Goal: Feedback & Contribution: Submit feedback/report problem

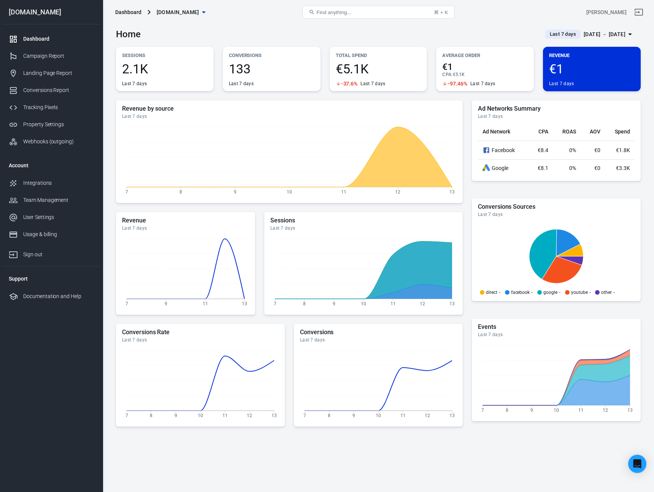
scroll to position [3, 0]
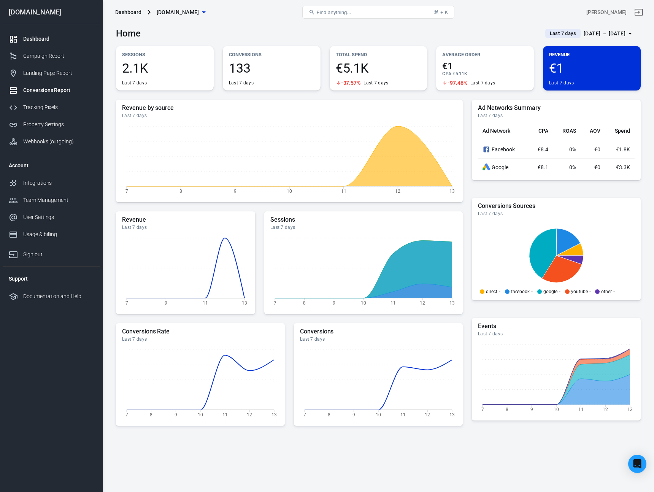
click at [39, 92] on div "Conversions Report" at bounding box center [58, 90] width 71 height 8
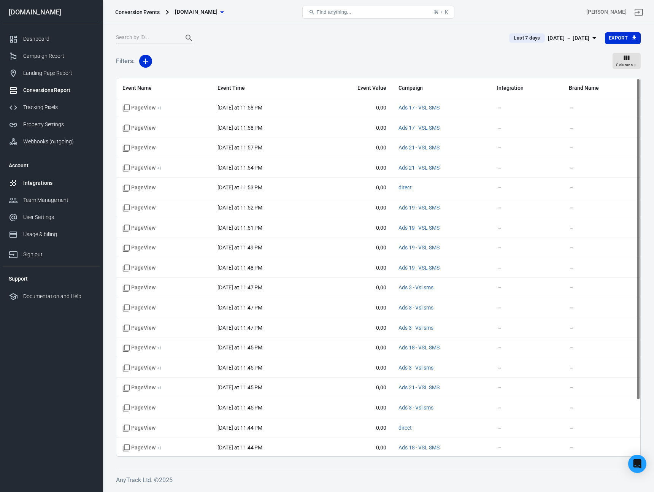
click at [42, 186] on div "Integrations" at bounding box center [58, 183] width 71 height 8
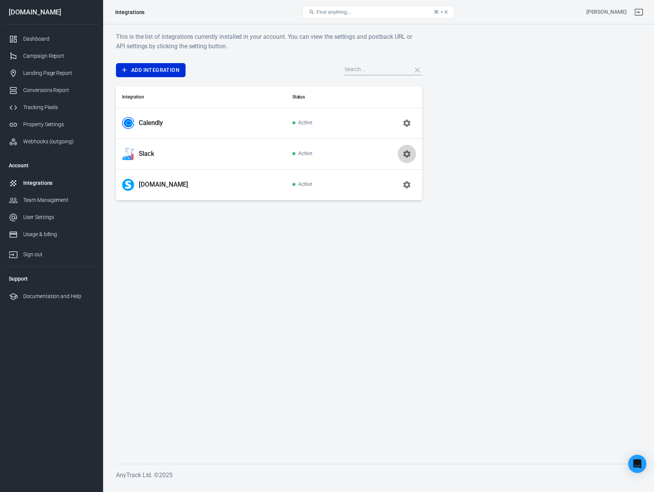
click at [409, 155] on icon "button" at bounding box center [406, 153] width 7 height 7
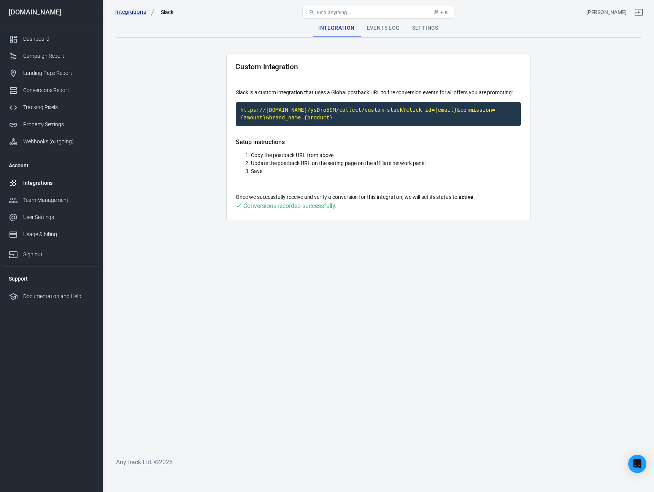
click at [386, 28] on div "Events Log" at bounding box center [383, 28] width 45 height 18
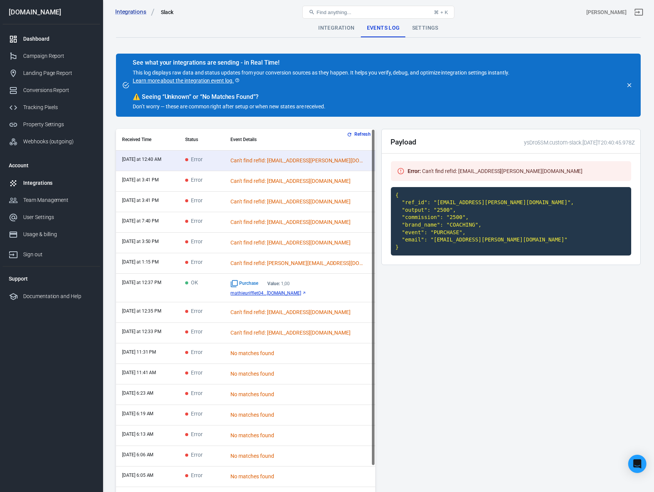
click at [48, 46] on link "Dashboard" at bounding box center [51, 38] width 97 height 17
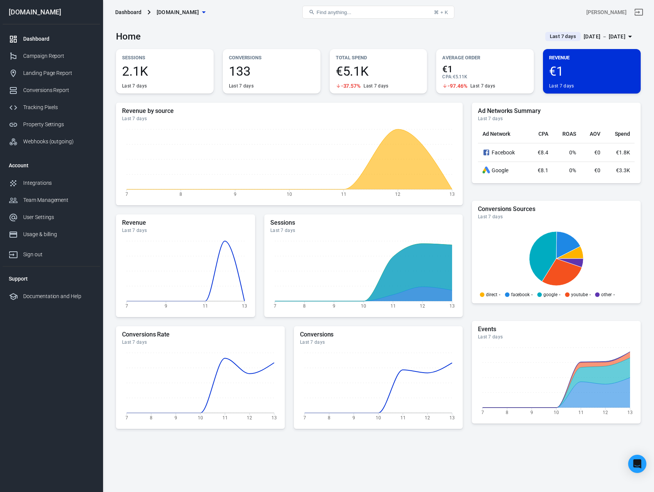
click at [618, 39] on div "Sep 7 － Sep 13, 2025" at bounding box center [605, 37] width 42 height 10
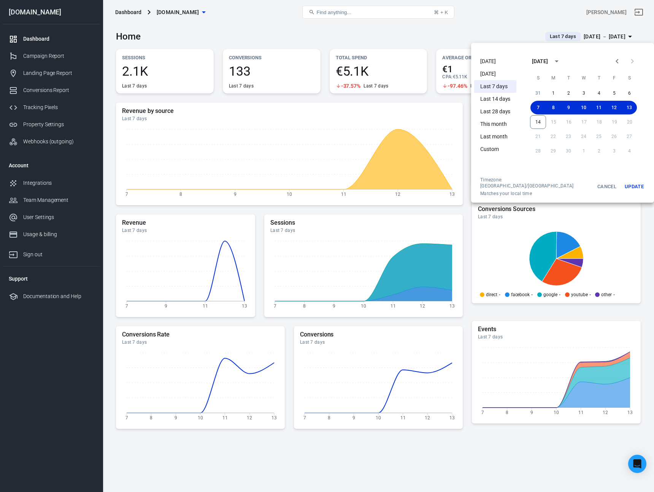
click at [501, 127] on li "This month" at bounding box center [495, 124] width 42 height 13
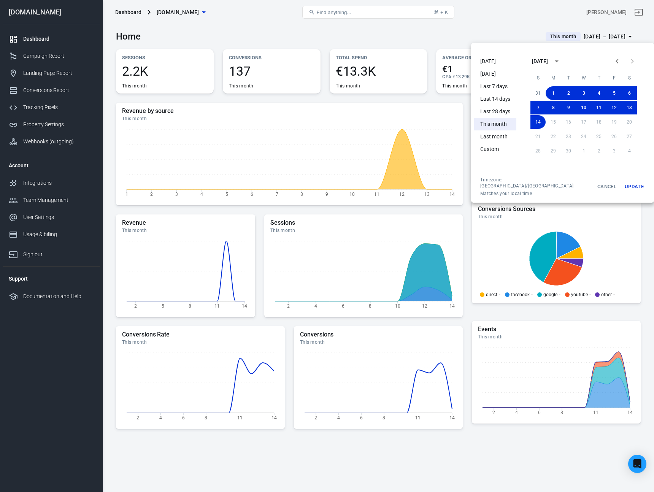
click at [473, 460] on div at bounding box center [327, 246] width 654 height 492
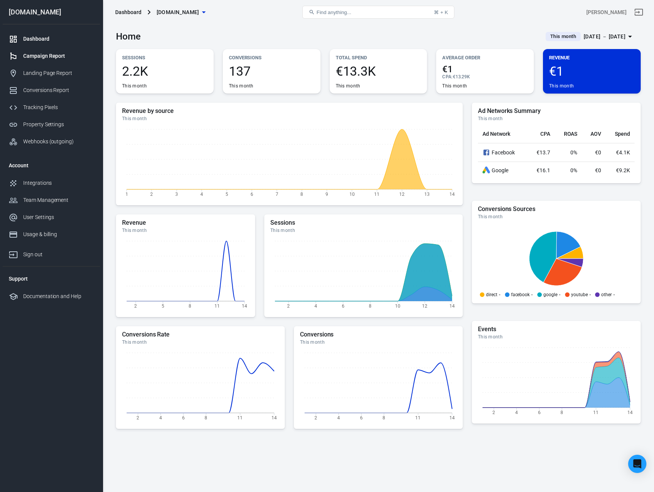
click at [69, 63] on link "Campaign Report" at bounding box center [51, 56] width 97 height 17
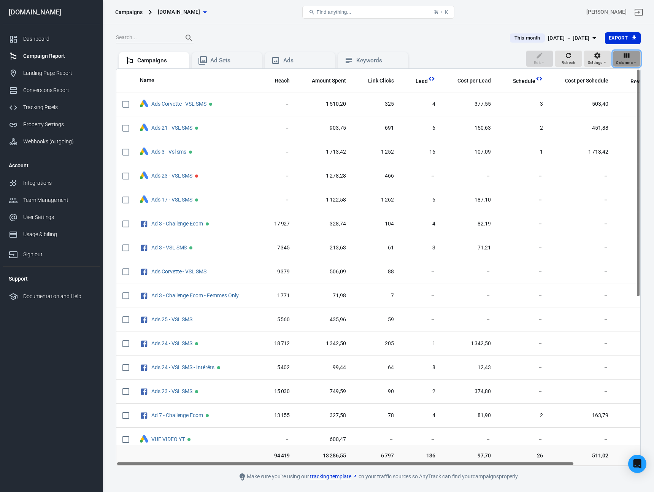
click at [624, 60] on span "Columns" at bounding box center [624, 62] width 17 height 7
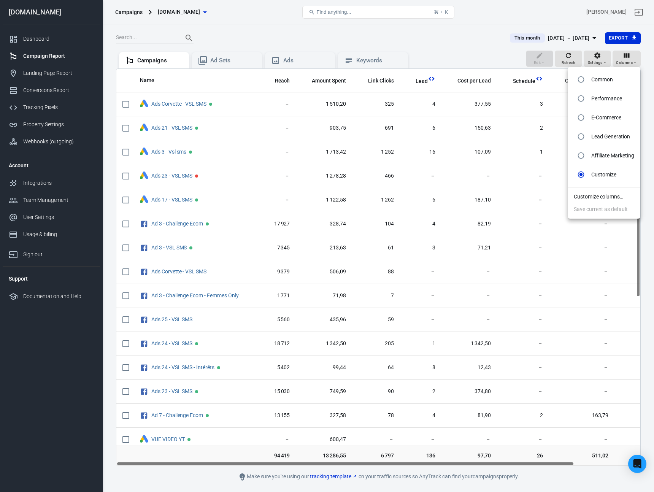
click at [624, 61] on div at bounding box center [327, 246] width 654 height 492
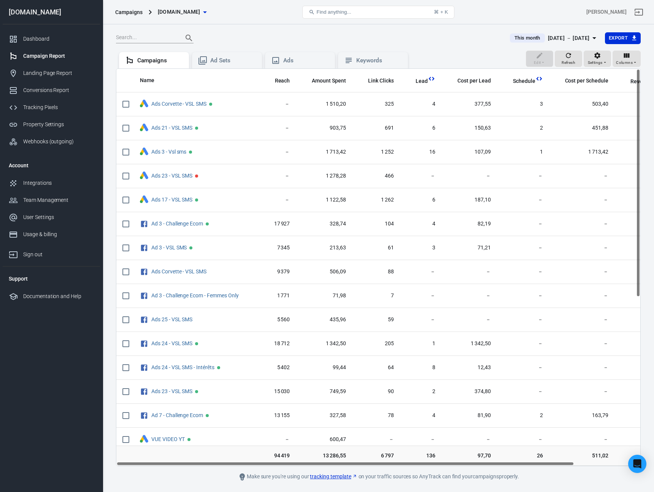
click at [129, 37] on input "text" at bounding box center [146, 38] width 61 height 10
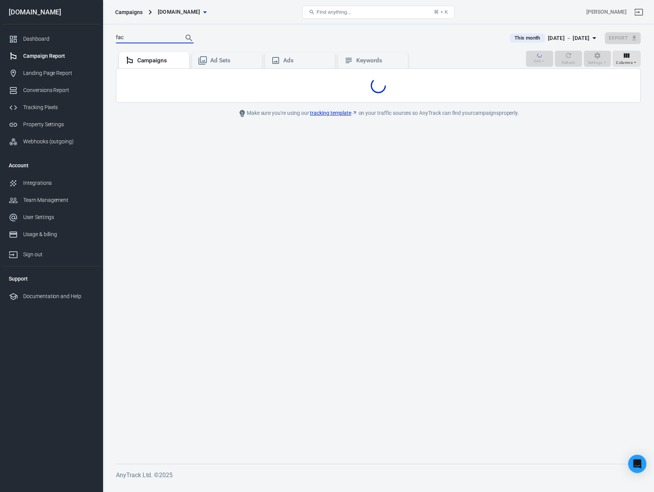
type input "face"
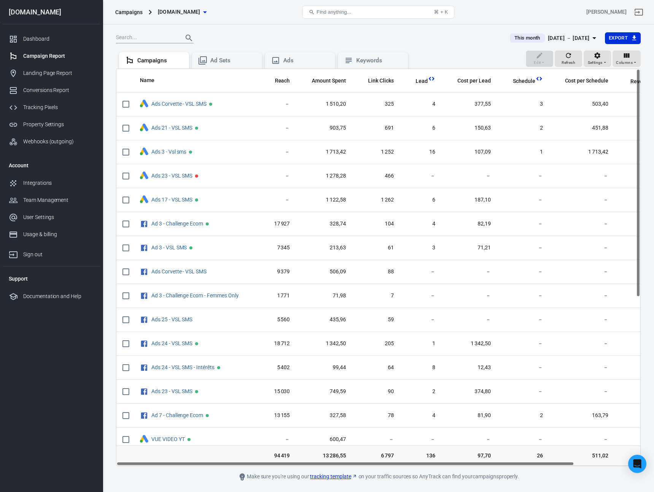
click at [453, 45] on div "This month Sep 1 － Sep 14, 2025 Export" at bounding box center [378, 41] width 525 height 19
click at [606, 60] on icon "button" at bounding box center [605, 62] width 5 height 5
click at [463, 53] on div at bounding box center [327, 246] width 654 height 492
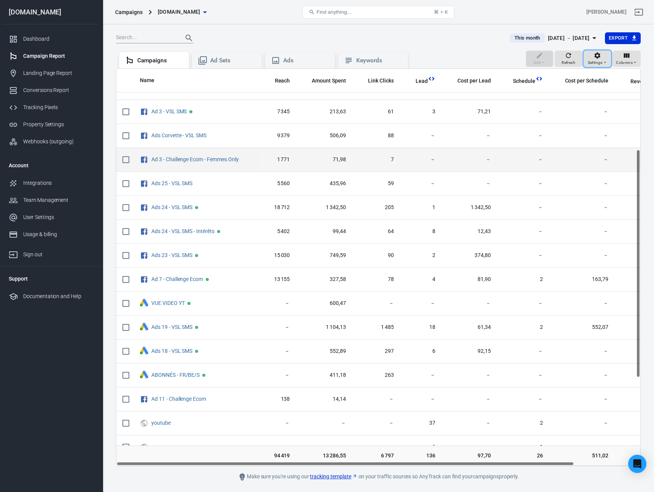
scroll to position [144, 0]
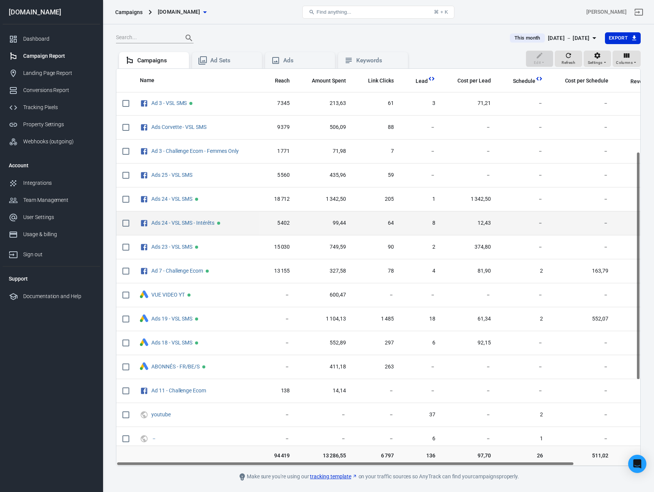
click at [127, 224] on input "scrollable content" at bounding box center [126, 223] width 16 height 16
checkbox input "true"
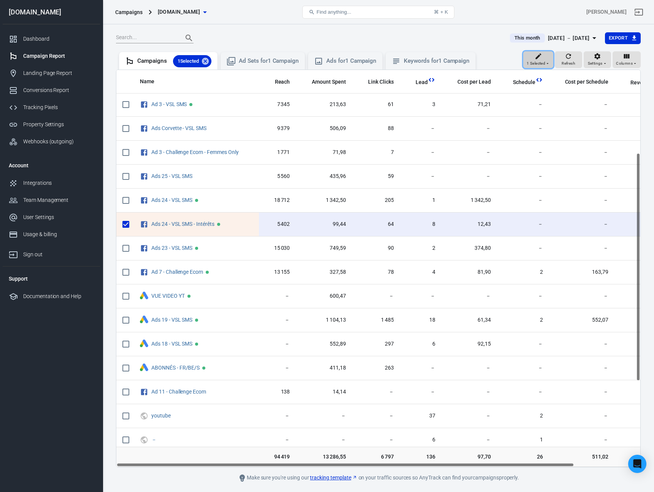
click at [540, 59] on icon "button" at bounding box center [539, 56] width 8 height 8
click at [561, 133] on p "Archive" at bounding box center [554, 132] width 17 height 8
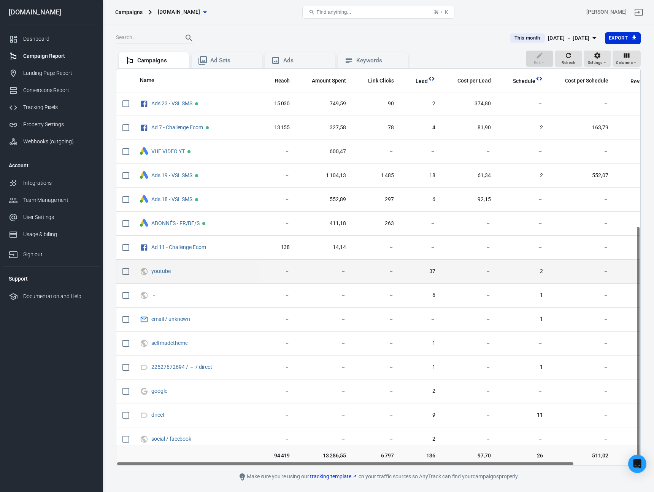
scroll to position [0, 0]
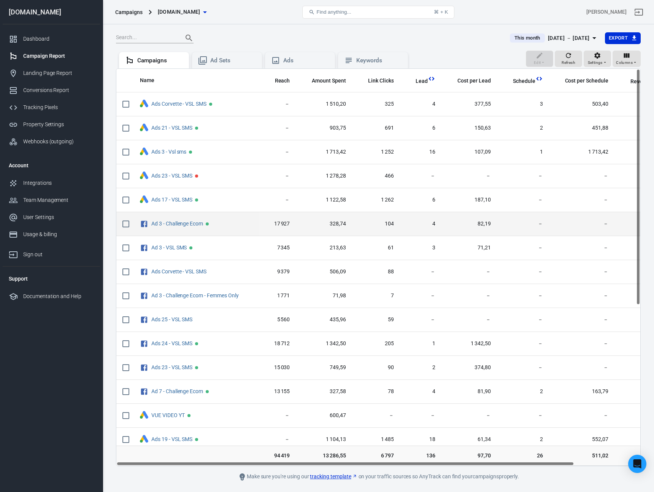
click at [340, 224] on span "328,74" at bounding box center [324, 224] width 44 height 8
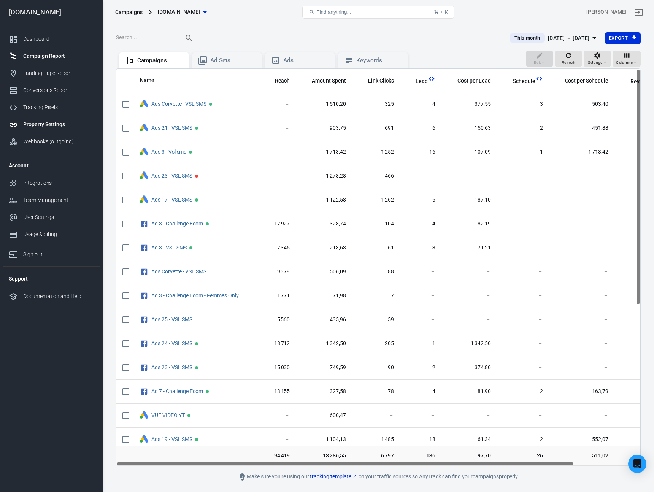
click at [40, 125] on div "Property Settings" at bounding box center [58, 125] width 71 height 8
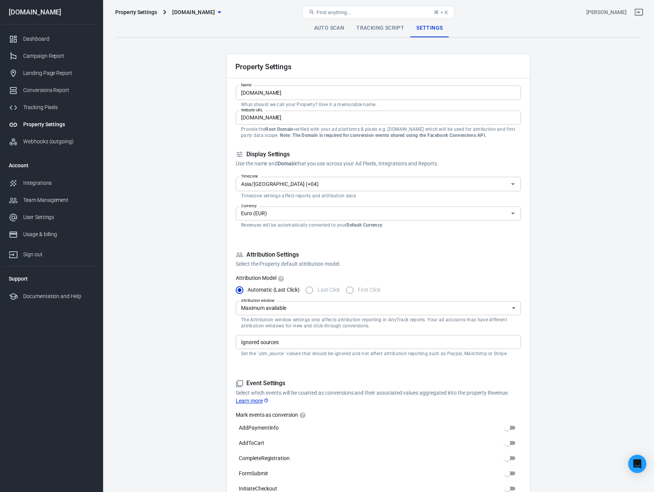
click at [260, 213] on input "Euro (EUR)" at bounding box center [372, 214] width 268 height 10
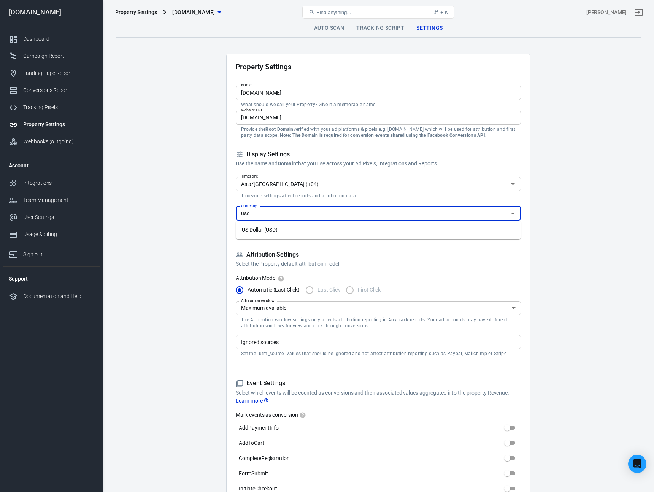
click at [274, 231] on li "US Dollar (USD)" at bounding box center [378, 230] width 285 height 13
type input "US Dollar (USD)"
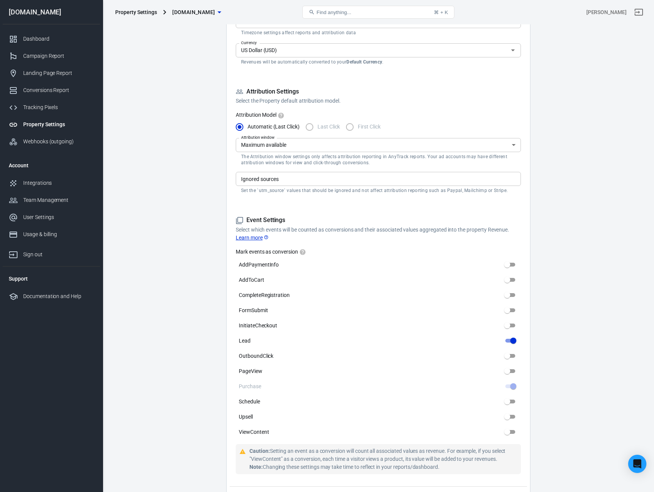
scroll to position [217, 0]
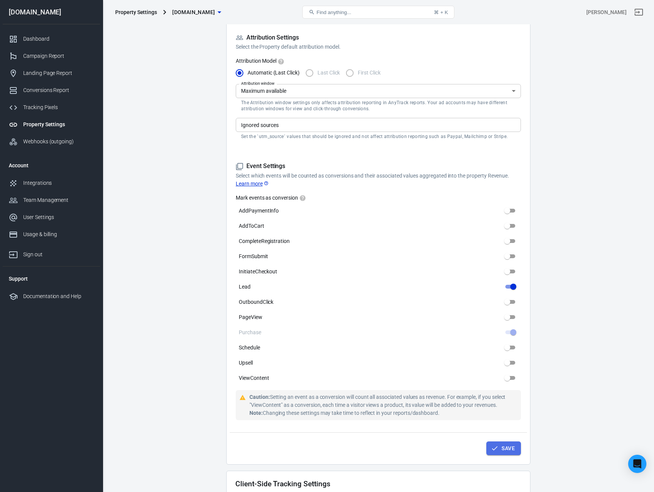
click at [506, 452] on button "Save" at bounding box center [503, 448] width 35 height 14
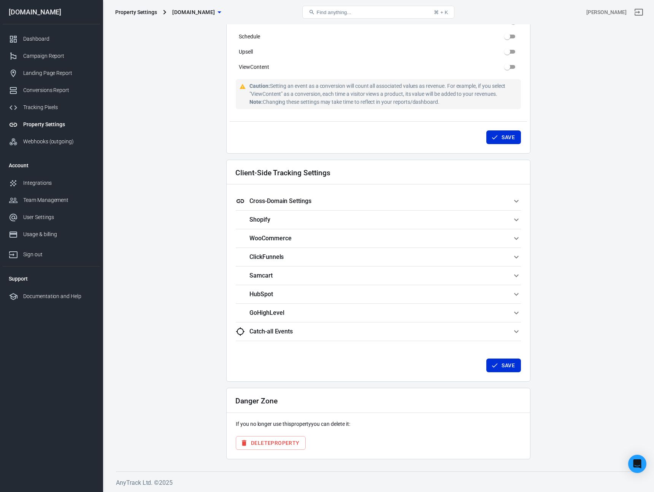
scroll to position [0, 0]
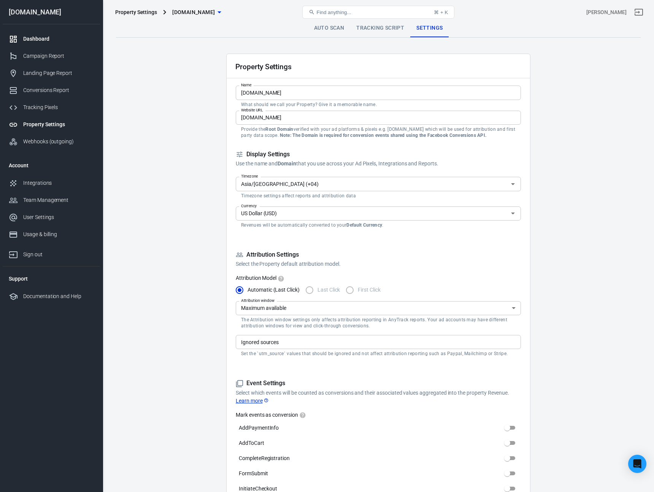
click at [31, 35] on div "Dashboard" at bounding box center [58, 39] width 71 height 8
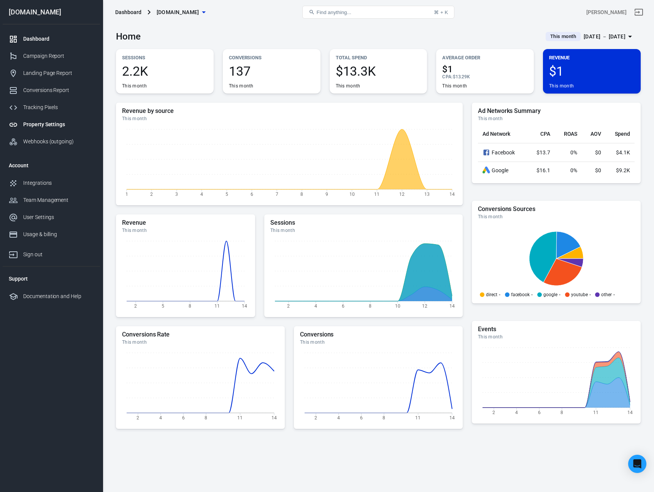
click at [46, 124] on div "Property Settings" at bounding box center [58, 125] width 71 height 8
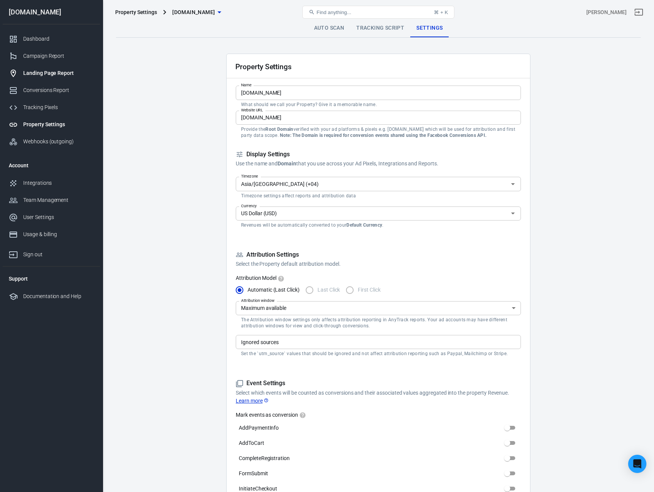
click at [46, 71] on div "Landing Page Report" at bounding box center [58, 73] width 71 height 8
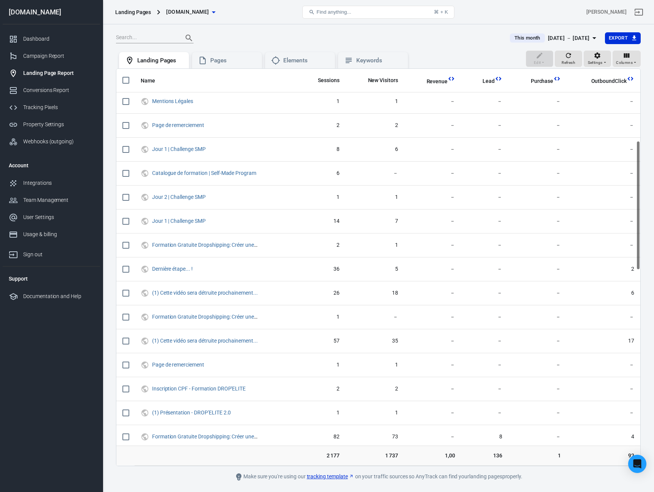
scroll to position [230, 0]
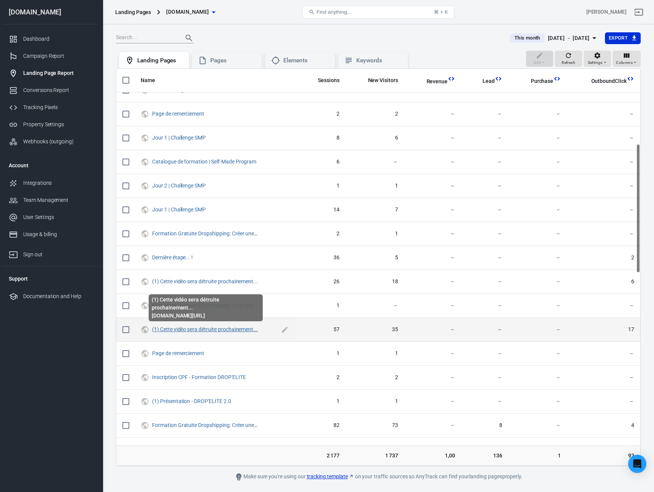
click at [233, 331] on link "(1) Cette vidéo sera détruite prochainement..." at bounding box center [205, 329] width 106 height 6
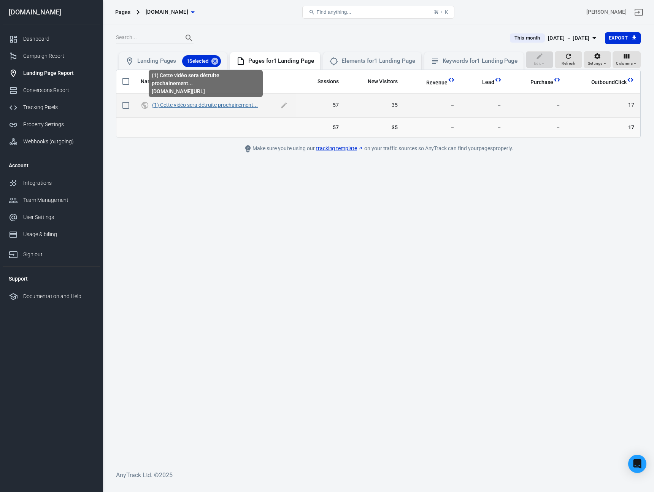
click at [186, 104] on link "(1) Cette vidéo sera détruite prochainement..." at bounding box center [205, 105] width 106 height 6
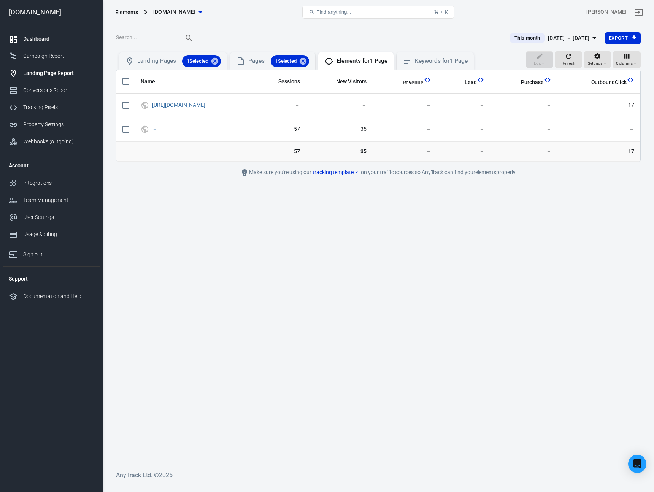
click at [44, 38] on div "Dashboard" at bounding box center [58, 39] width 71 height 8
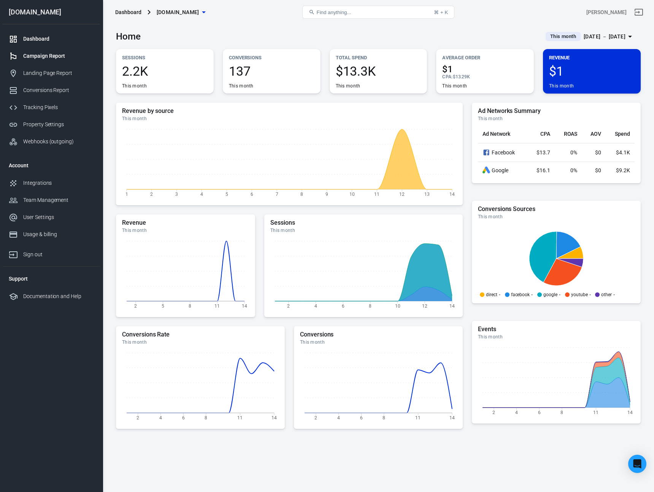
click at [45, 57] on div "Campaign Report" at bounding box center [58, 56] width 71 height 8
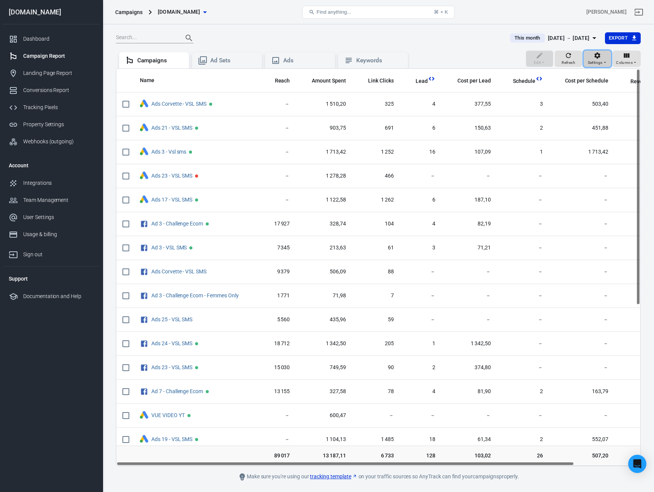
click at [601, 60] on span "Settings" at bounding box center [595, 62] width 15 height 7
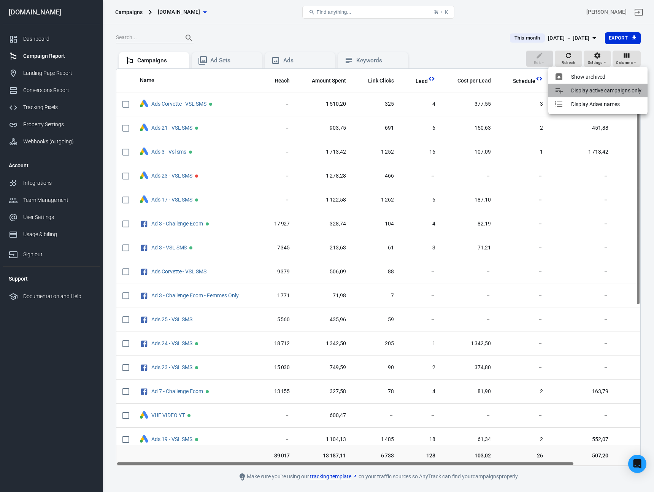
click at [612, 93] on p "Display active campaigns only" at bounding box center [606, 91] width 70 height 8
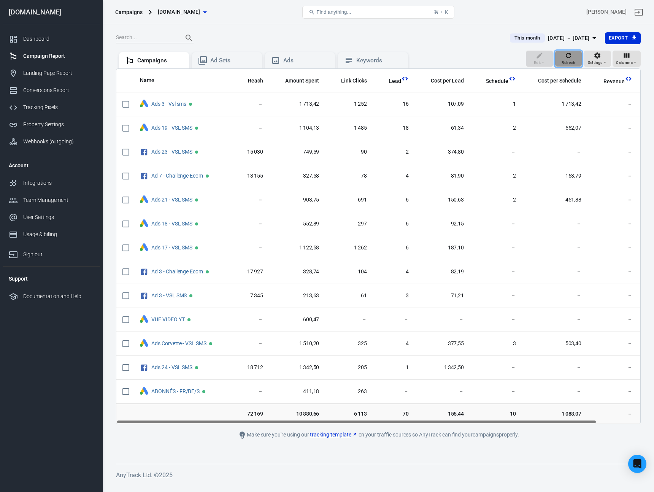
click at [565, 57] on icon "button" at bounding box center [569, 56] width 8 height 8
click at [638, 460] on icon "Open Intercom Messenger" at bounding box center [637, 464] width 9 height 10
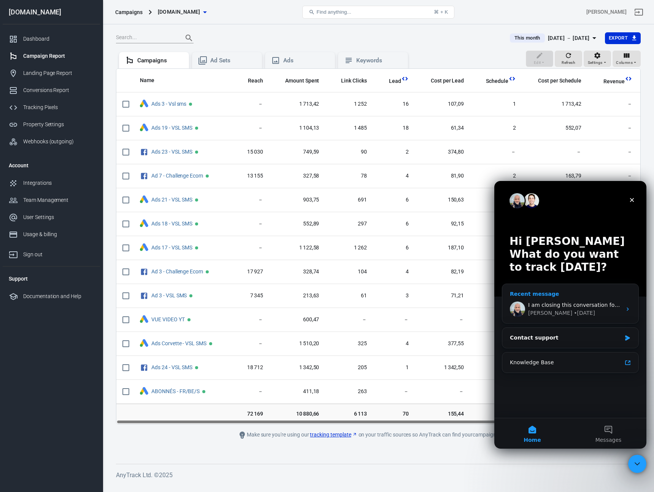
click at [583, 303] on span "I am closing this conversation for now. You can always respond later or start a…" at bounding box center [657, 305] width 259 height 6
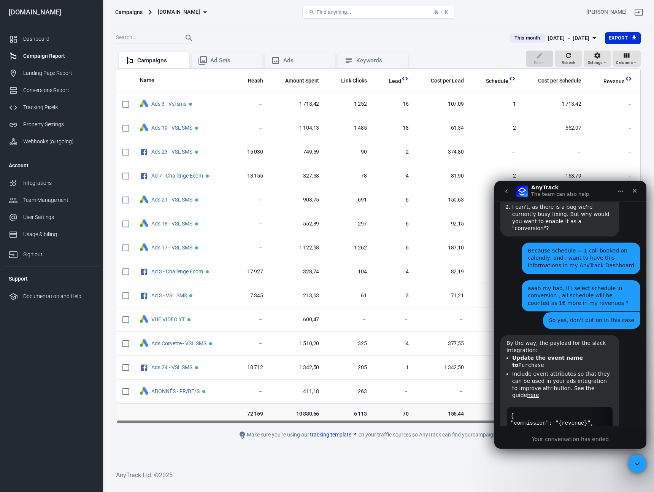
scroll to position [2289, 0]
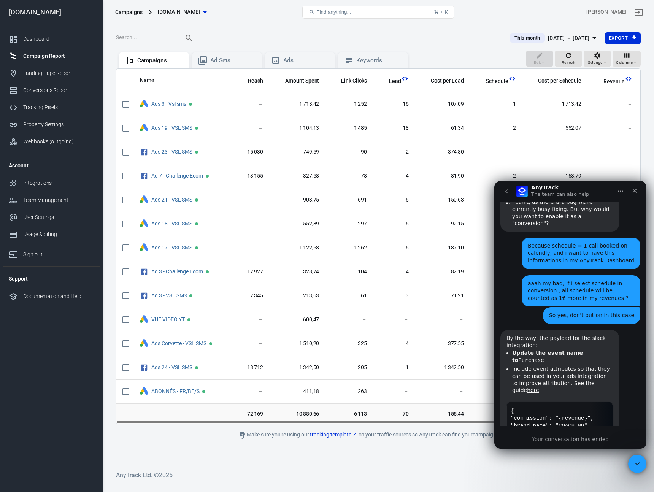
click at [553, 440] on div "Your conversation has ended" at bounding box center [570, 439] width 152 height 8
click at [509, 193] on icon "go back" at bounding box center [506, 191] width 6 height 6
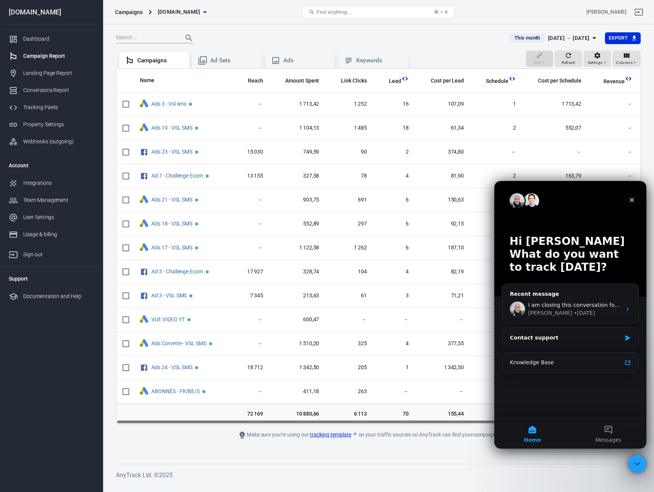
scroll to position [0, 0]
click at [567, 341] on div "Contact support" at bounding box center [565, 338] width 111 height 8
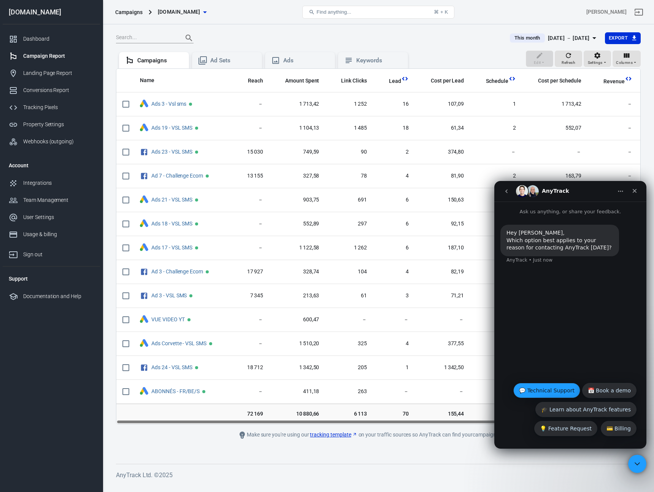
click at [558, 390] on button "💬 Technical Support" at bounding box center [546, 390] width 67 height 15
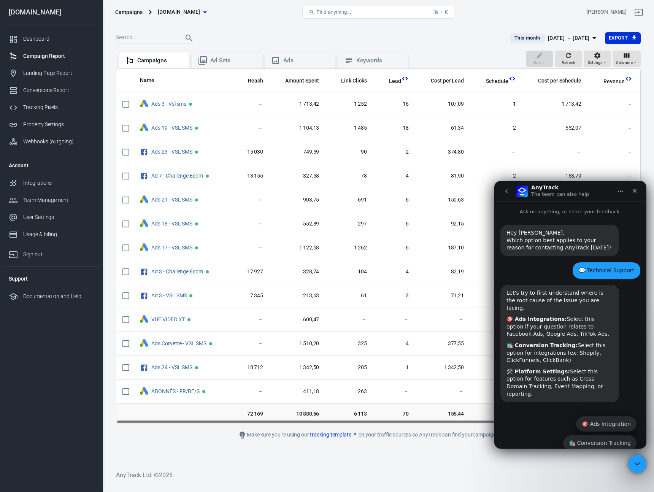
scroll to position [19, 0]
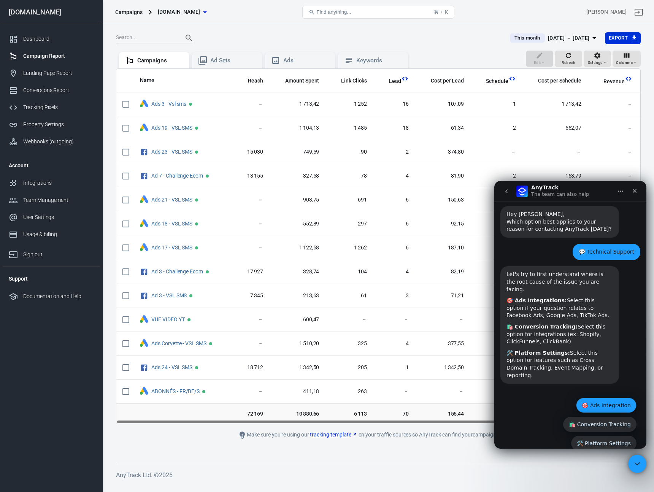
click at [604, 398] on button "🎯 Ads Integration" at bounding box center [606, 405] width 60 height 15
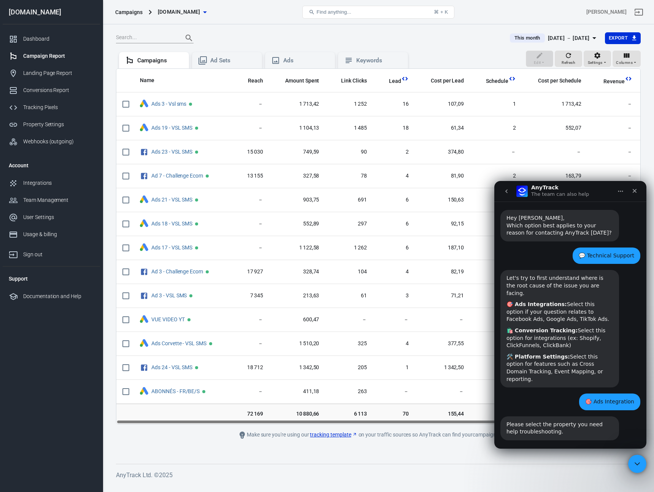
scroll to position [52, 0]
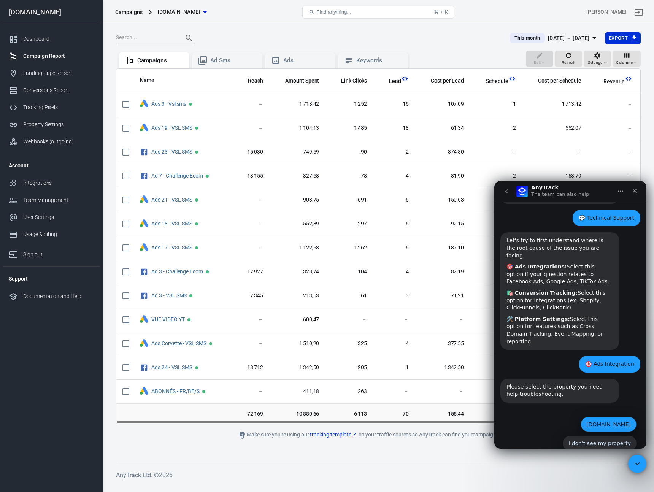
click at [592, 417] on button "[DOMAIN_NAME]" at bounding box center [609, 424] width 56 height 15
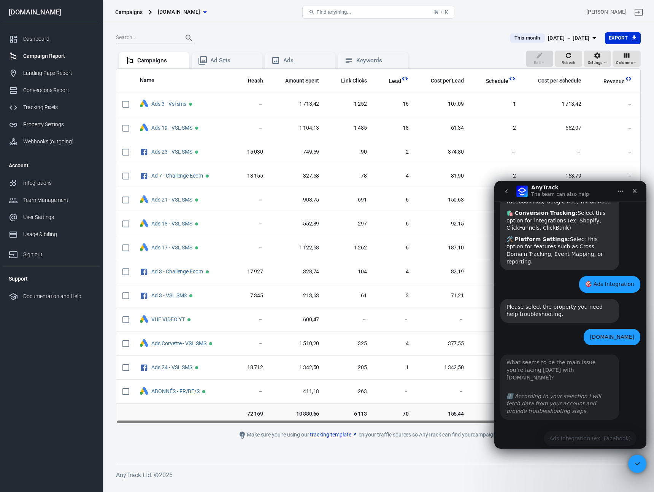
scroll to position [139, 0]
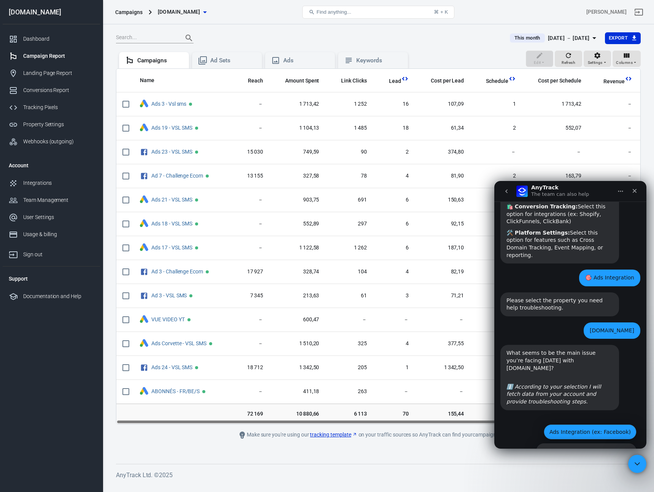
click at [583, 424] on button "Ads Integration (ex: Facebook)" at bounding box center [590, 431] width 93 height 15
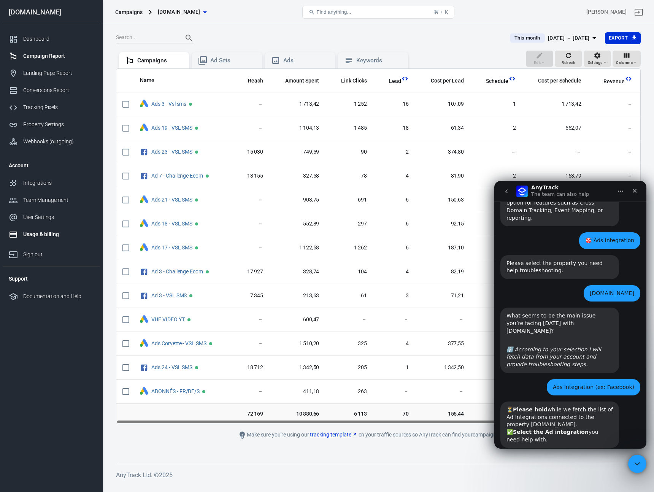
scroll to position [214, 0]
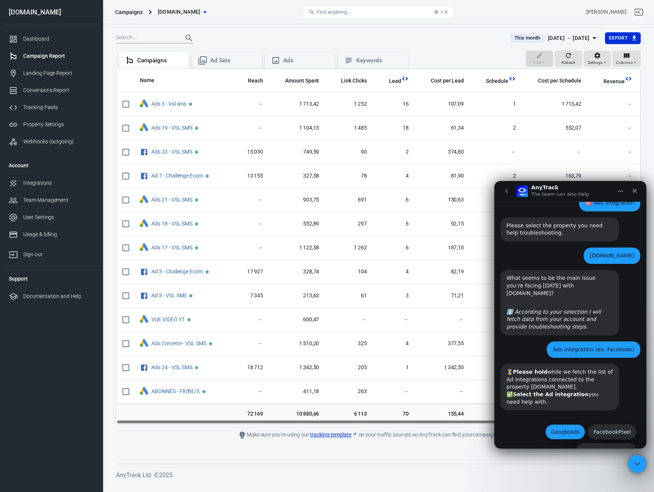
click at [567, 424] on button "GoogleAds" at bounding box center [565, 431] width 40 height 15
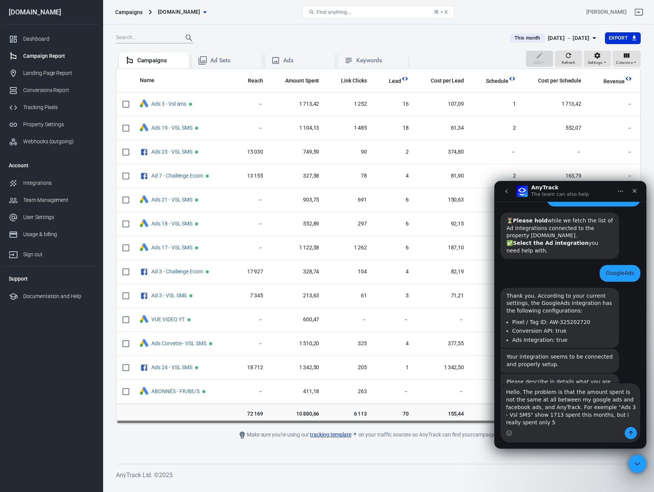
scroll to position [373, 0]
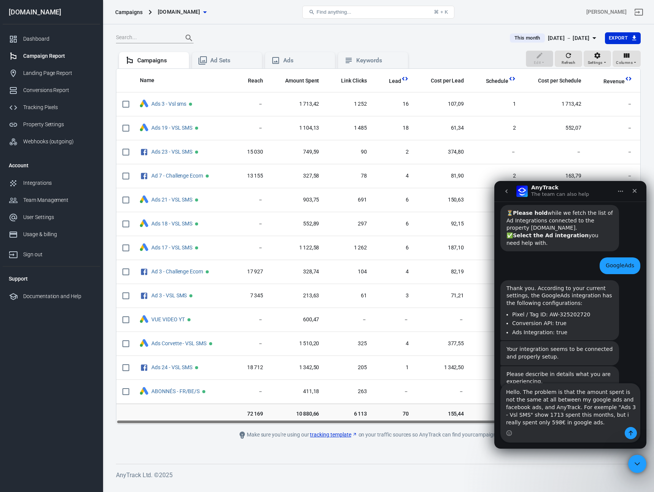
type textarea "Hello. The problem is that the amount spent is not the same at all between my g…"
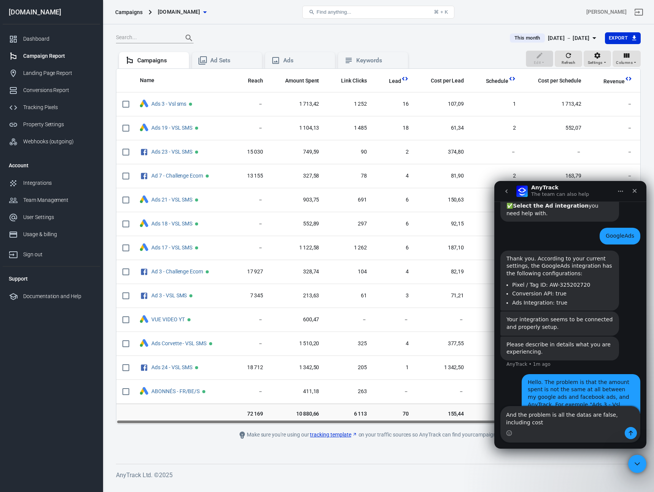
scroll to position [410, 0]
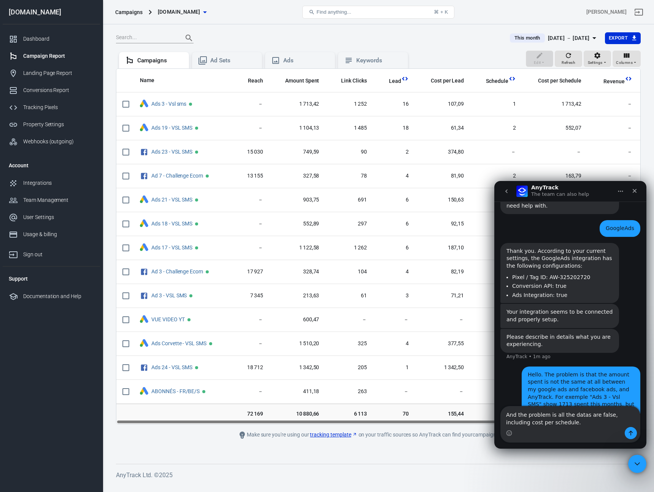
type textarea "And the problem is all the datas are false, including cost per schedule"
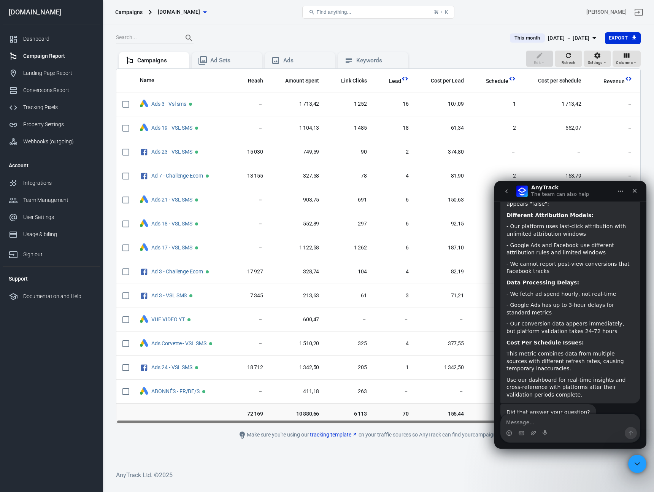
scroll to position [854, 0]
type textarea "No"
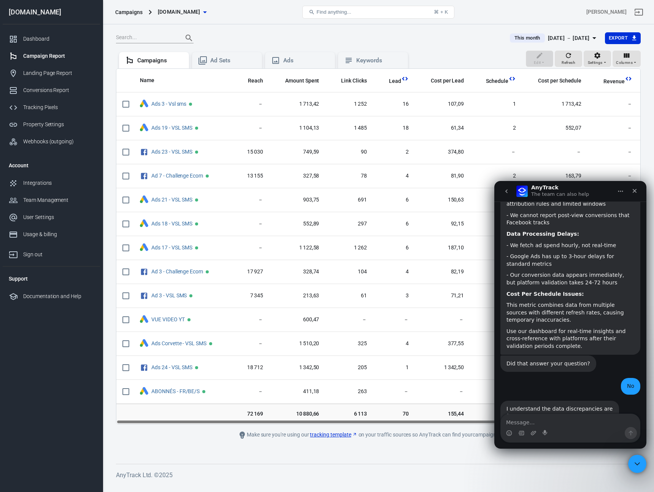
scroll to position [916, 0]
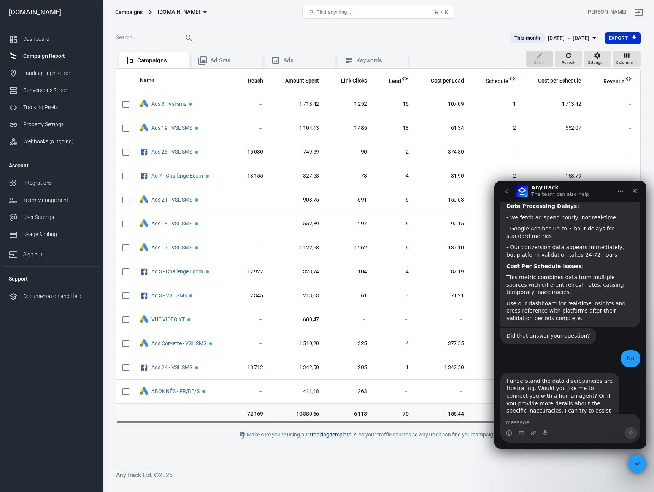
click at [573, 426] on textarea "Message…" at bounding box center [570, 420] width 139 height 13
type textarea "yes please"
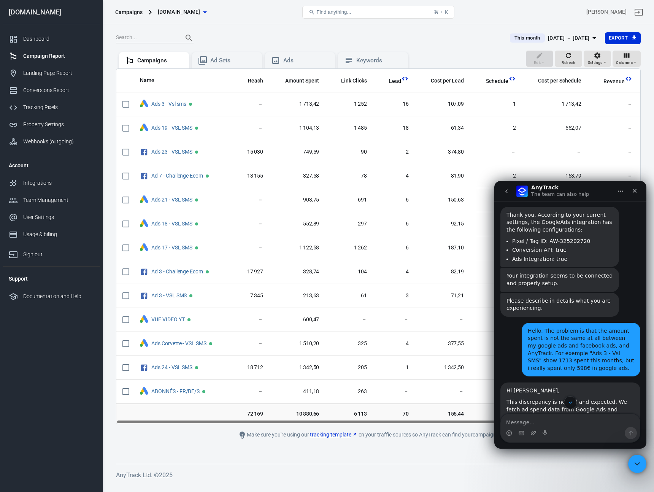
scroll to position [437, 0]
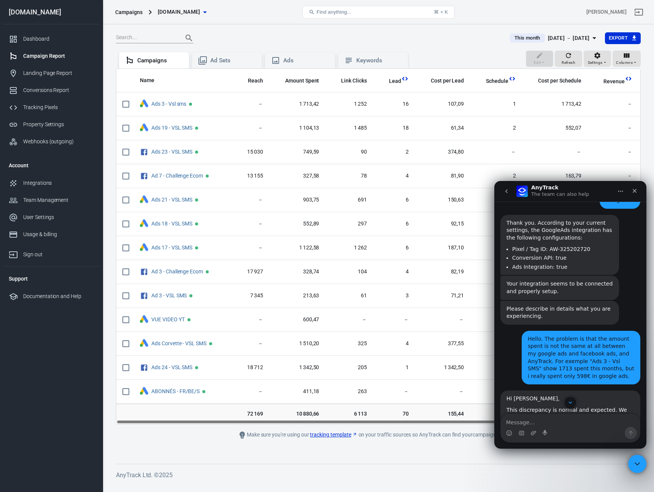
click at [573, 337] on div "Hello. The problem is that the amount spent is not the same at all between my g…" at bounding box center [581, 357] width 106 height 45
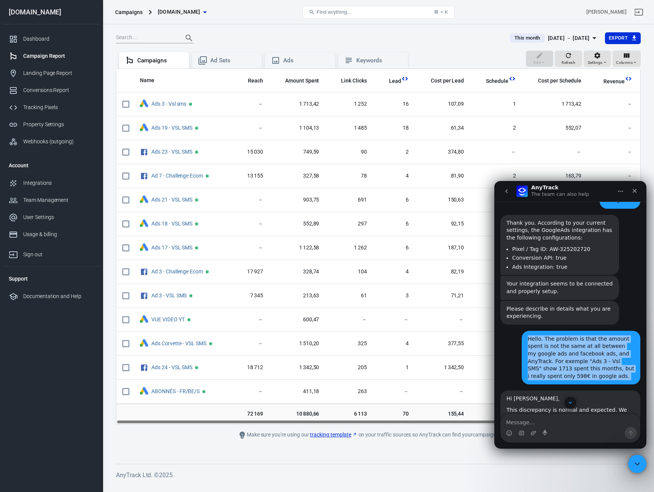
click at [573, 337] on div "Hello. The problem is that the amount spent is not the same at all between my g…" at bounding box center [581, 357] width 106 height 45
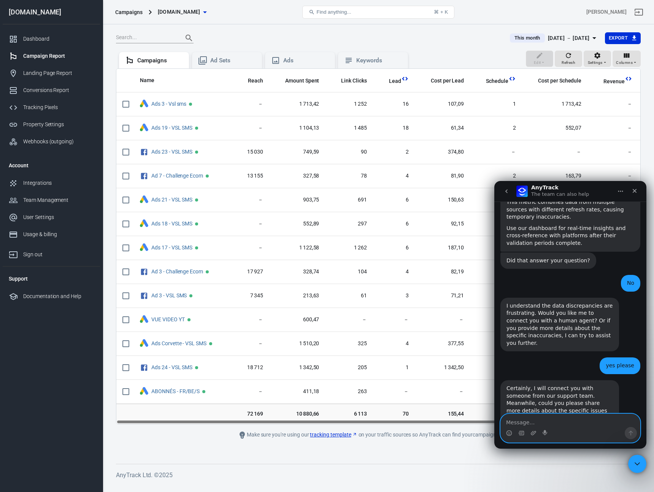
click at [557, 424] on textarea "Message…" at bounding box center [570, 420] width 139 height 13
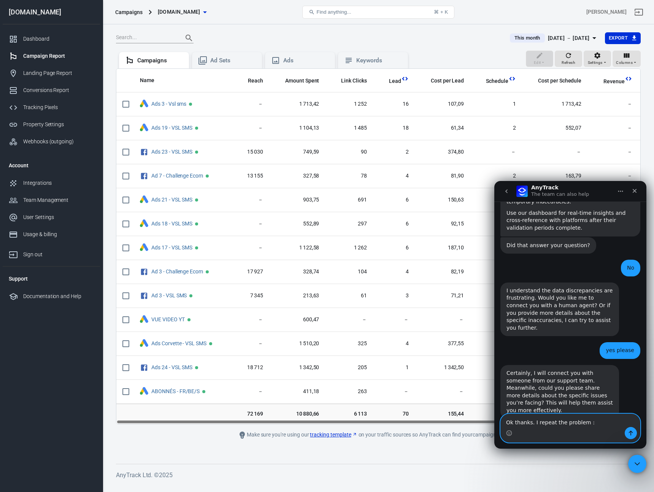
paste textarea "Hello. The problem is that the amount spent is not the same at all between my g…"
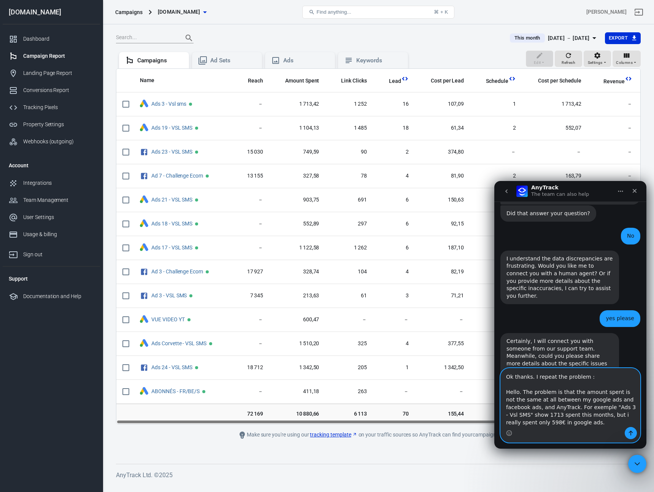
scroll to position [5, 0]
type textarea "Ok thanks. I repeat the problem : Hello. The problem is that the amount spent i…"
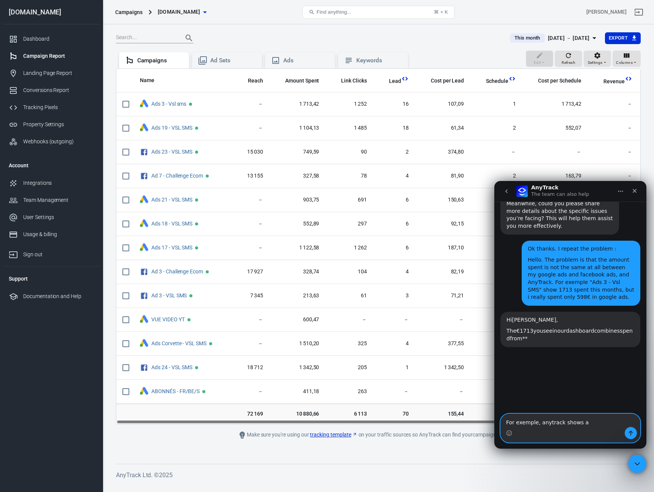
scroll to position [1196, 0]
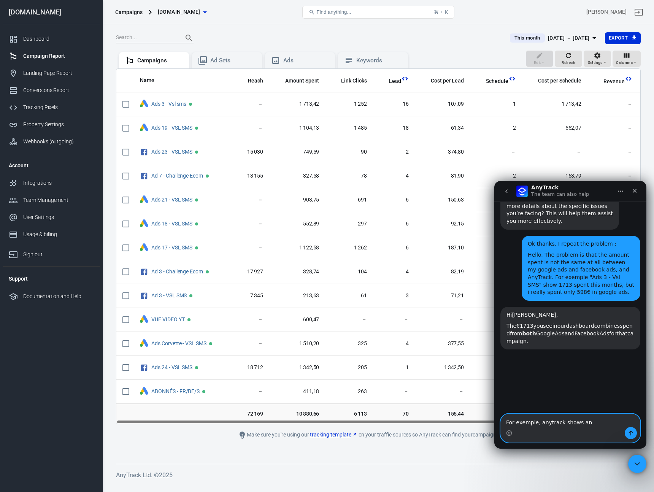
type textarea "For exemple, anytrack shows an"
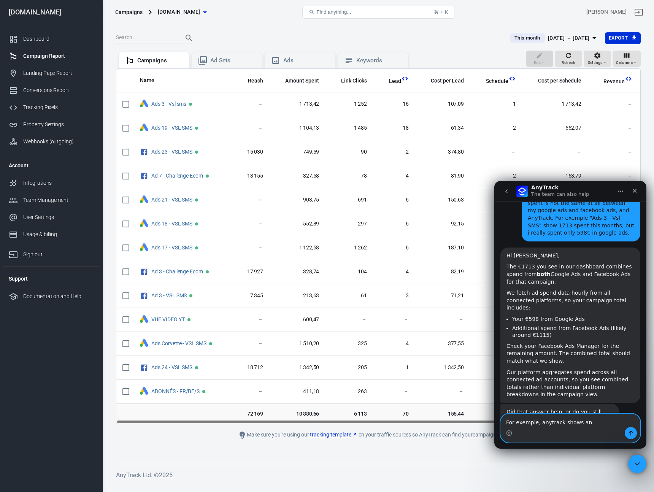
scroll to position [1261, 0]
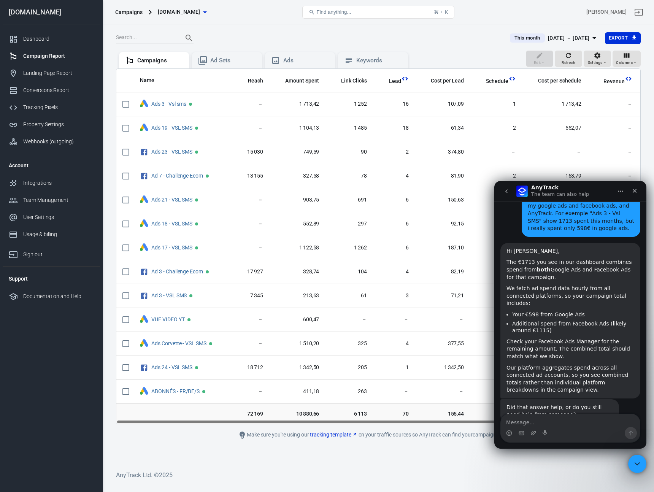
click at [608, 437] on button "No, I still need help 👤" at bounding box center [600, 444] width 71 height 15
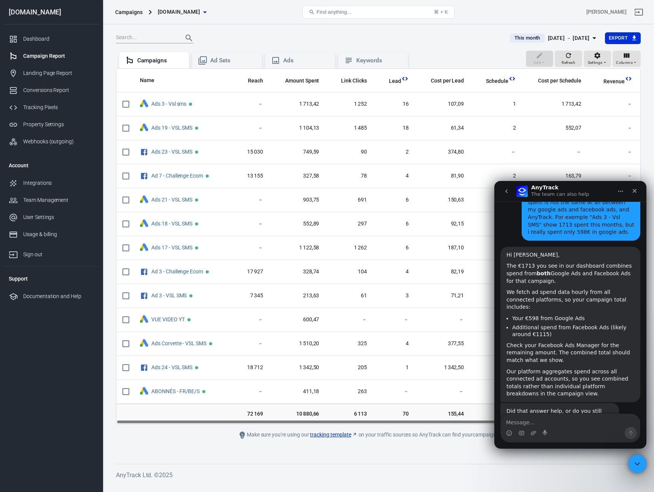
scroll to position [1257, 0]
click at [638, 192] on div "Close" at bounding box center [635, 191] width 14 height 14
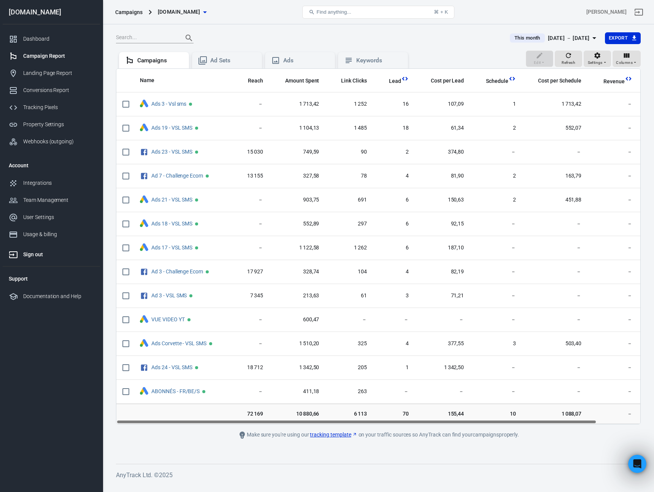
scroll to position [1278, 0]
click at [493, 82] on span "Schedule" at bounding box center [497, 82] width 22 height 8
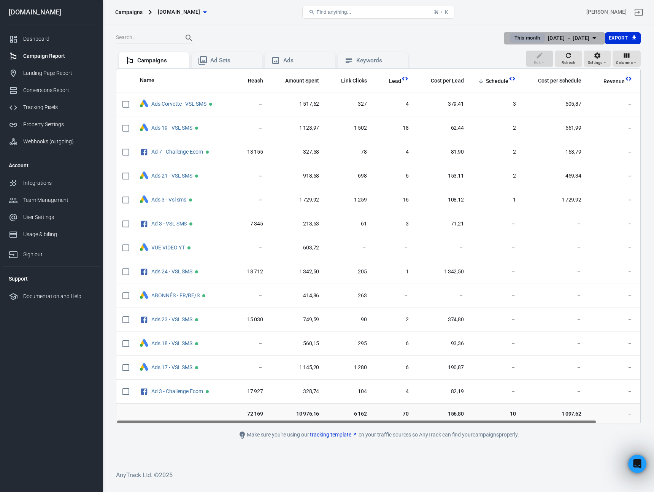
click at [567, 38] on div "Sep 1 － Sep 14, 2025" at bounding box center [569, 38] width 42 height 10
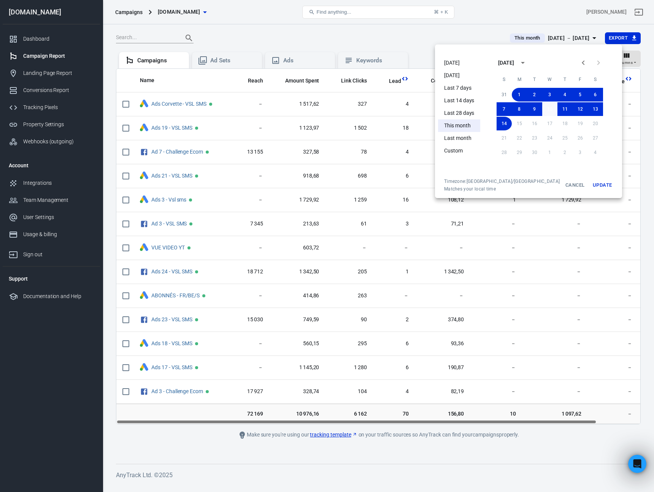
click at [542, 110] on button "10" at bounding box center [549, 109] width 15 height 14
click at [590, 186] on button "Update" at bounding box center [602, 185] width 24 height 14
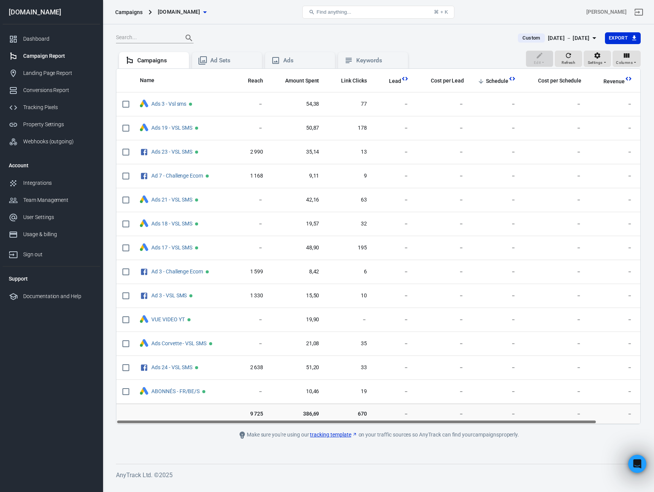
click at [568, 38] on div "Sep 10 － Sep 10, 2025" at bounding box center [569, 38] width 42 height 10
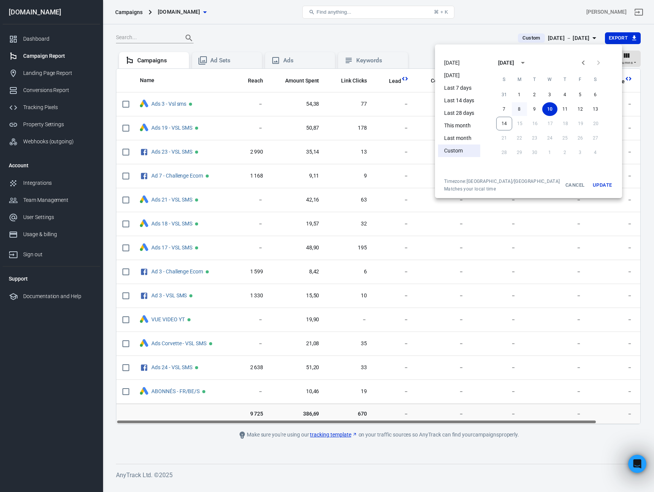
click at [512, 108] on button "8" at bounding box center [519, 109] width 15 height 14
click at [590, 189] on button "Update" at bounding box center [602, 185] width 24 height 14
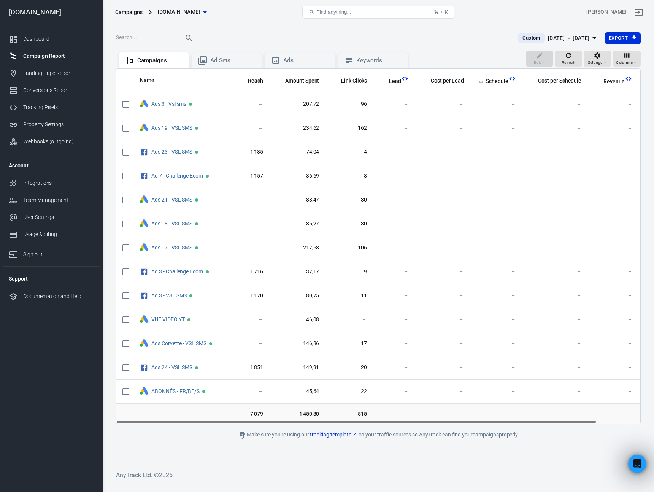
click at [559, 38] on div "Sep 8 － Sep 8, 2025" at bounding box center [569, 38] width 42 height 10
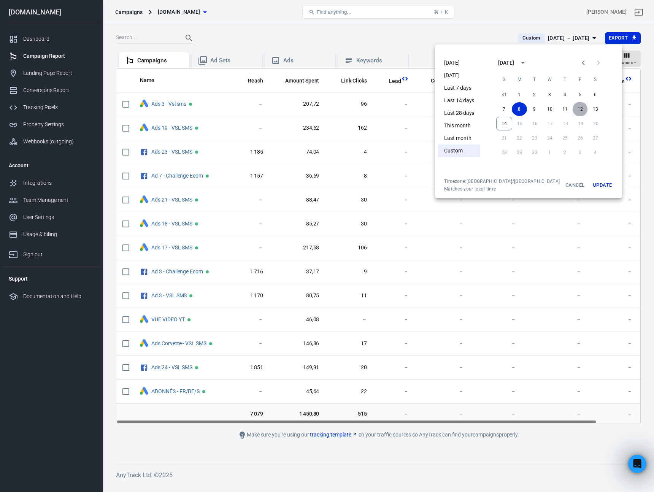
click at [573, 109] on button "12" at bounding box center [580, 109] width 15 height 14
click at [497, 125] on button "14" at bounding box center [504, 124] width 16 height 14
click at [590, 189] on button "Update" at bounding box center [602, 185] width 24 height 14
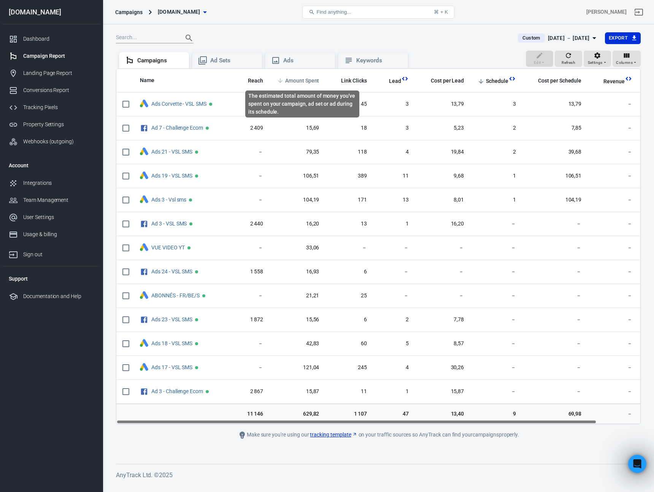
click at [308, 79] on span "Amount Spent" at bounding box center [302, 81] width 34 height 8
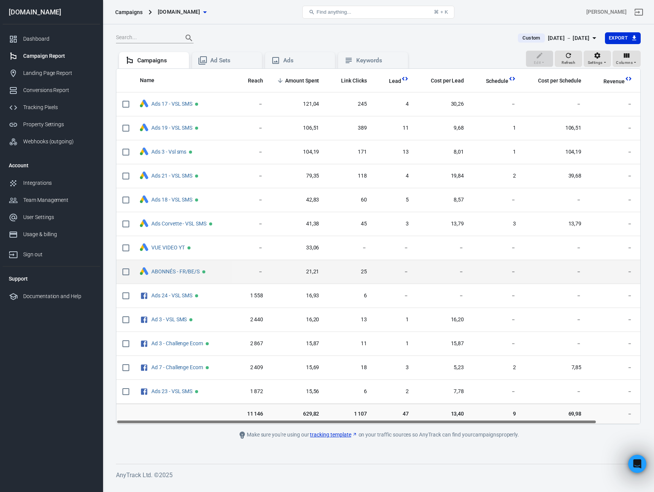
click at [125, 272] on input "scrollable content" at bounding box center [126, 272] width 16 height 16
checkbox input "true"
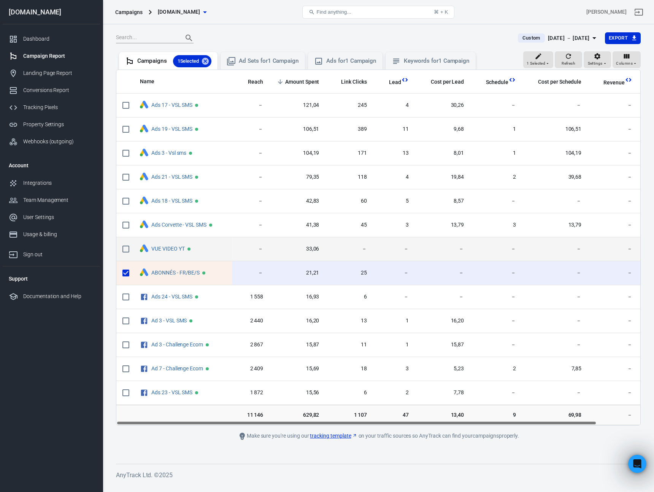
click at [124, 249] on input "scrollable content" at bounding box center [126, 249] width 16 height 16
checkbox input "true"
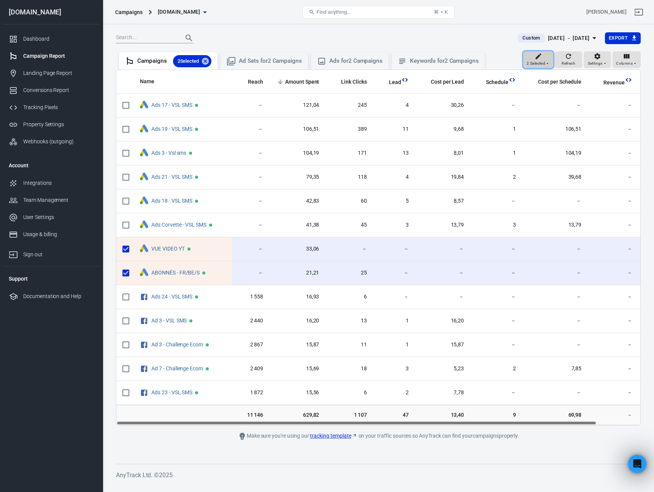
click at [541, 59] on icon "button" at bounding box center [539, 56] width 8 height 8
click at [556, 132] on p "Archive" at bounding box center [554, 132] width 17 height 8
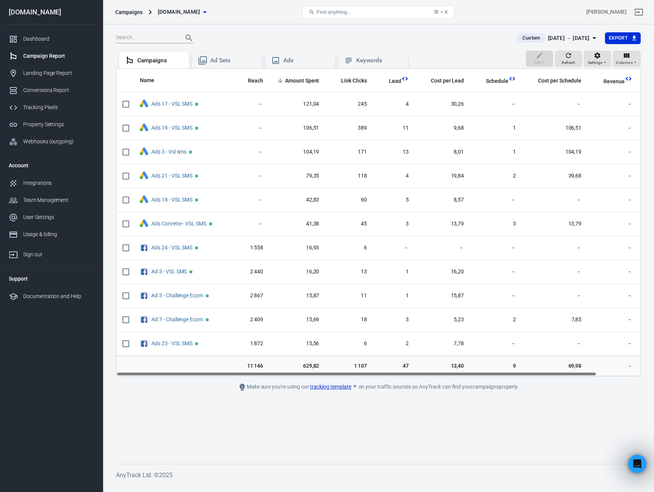
click at [554, 42] on div "Sep 12 － Sep 14, 2025" at bounding box center [569, 38] width 42 height 10
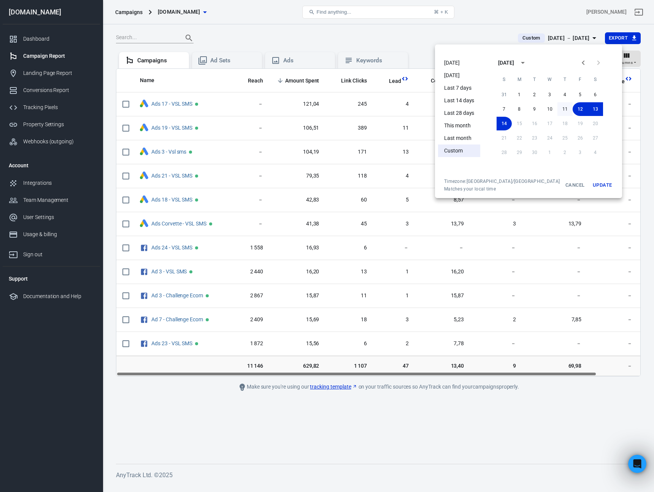
click at [557, 109] on button "11" at bounding box center [564, 109] width 15 height 14
click at [498, 124] on button "14" at bounding box center [504, 124] width 15 height 14
click at [590, 187] on button "Update" at bounding box center [602, 185] width 24 height 14
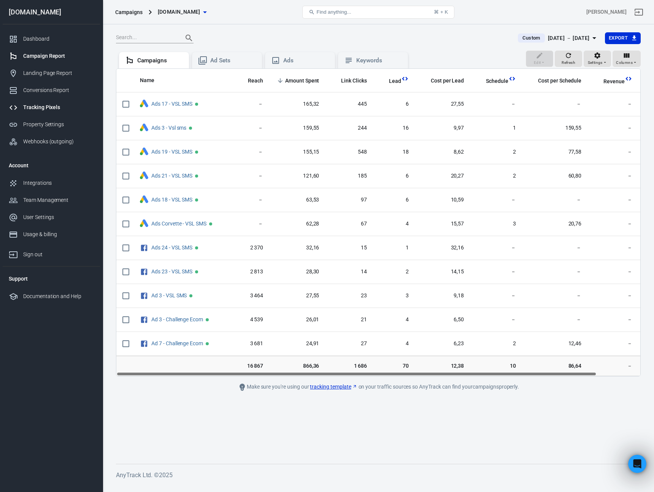
scroll to position [1278, 0]
click at [571, 56] on icon "button" at bounding box center [569, 56] width 8 height 8
click at [24, 38] on div "Dashboard" at bounding box center [58, 39] width 71 height 8
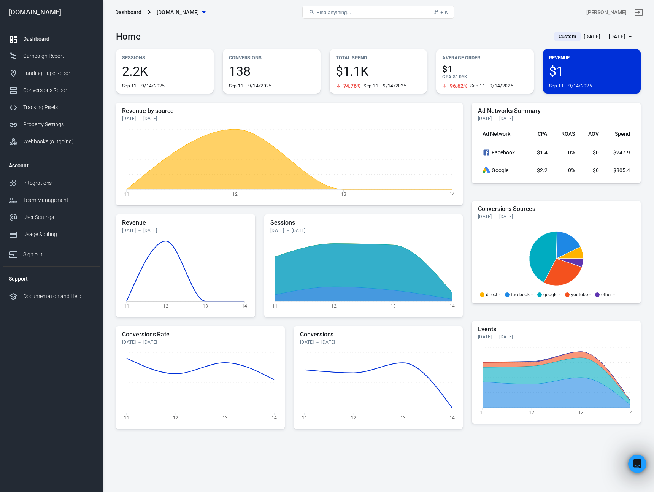
click at [624, 32] on div "Sep 11 － Sep 14, 2025" at bounding box center [605, 37] width 42 height 10
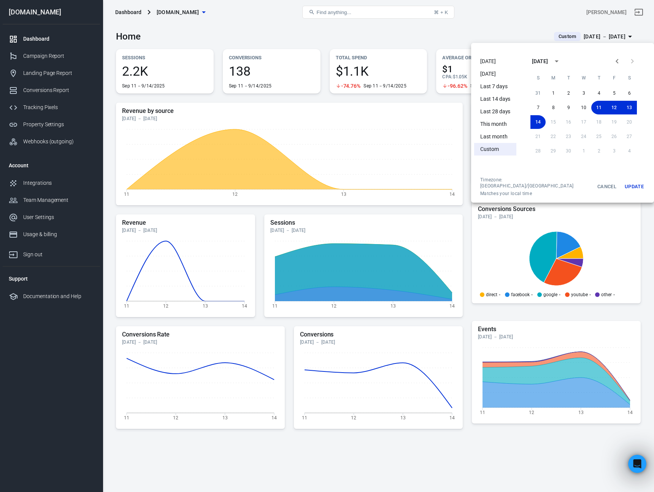
click at [437, 32] on div at bounding box center [327, 246] width 654 height 492
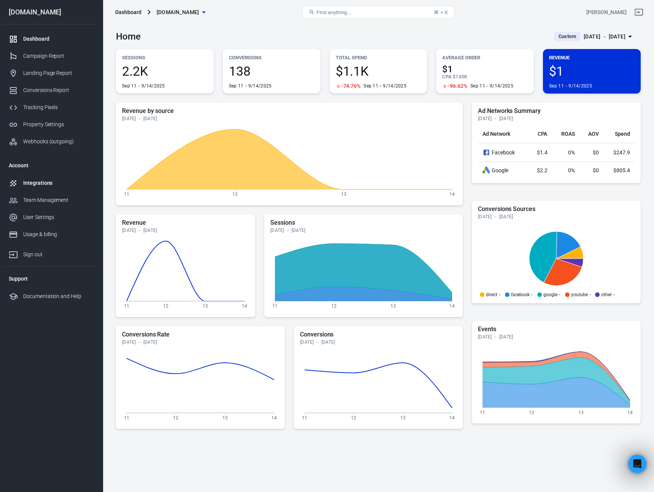
click at [47, 181] on div "Integrations" at bounding box center [58, 183] width 71 height 8
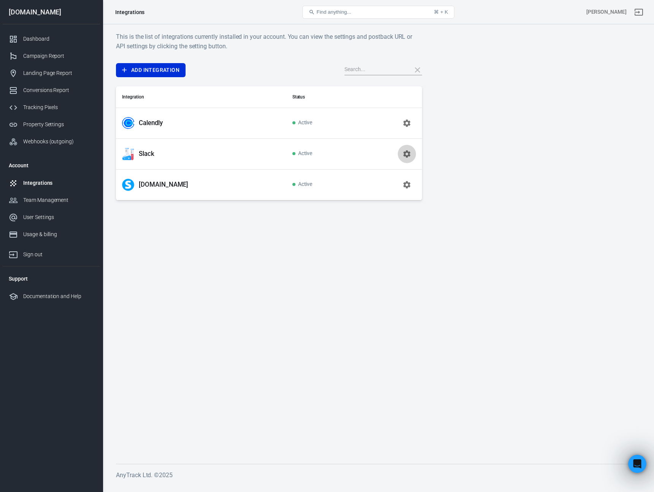
click at [408, 154] on icon "button" at bounding box center [406, 153] width 7 height 7
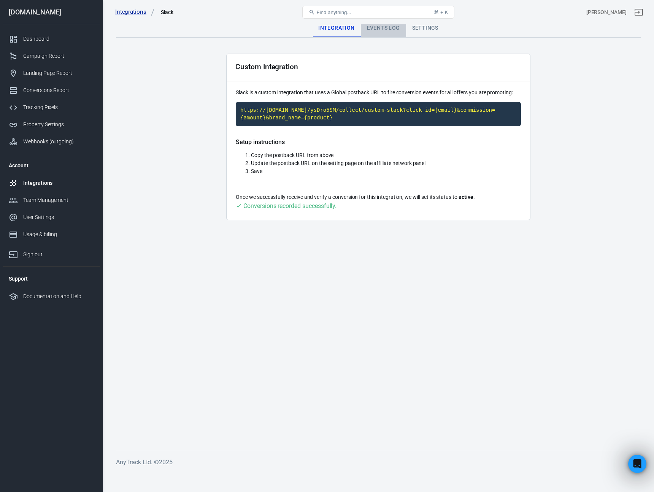
click at [392, 30] on div "Events Log" at bounding box center [383, 28] width 45 height 18
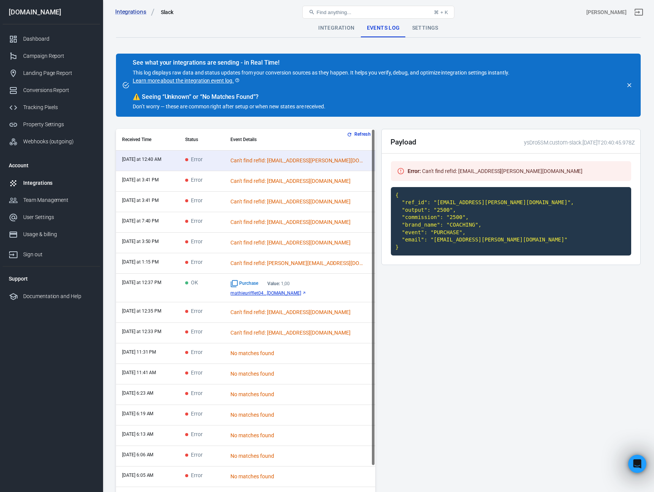
click at [447, 237] on code "{ "ref_id": "maxcore.plante@gmail.com", "output": "2500", "commission": "2500",…" at bounding box center [511, 221] width 240 height 69
click at [445, 240] on code "{ "ref_id": "maxcore.plante@gmail.com", "output": "2500", "commission": "2500",…" at bounding box center [511, 221] width 240 height 69
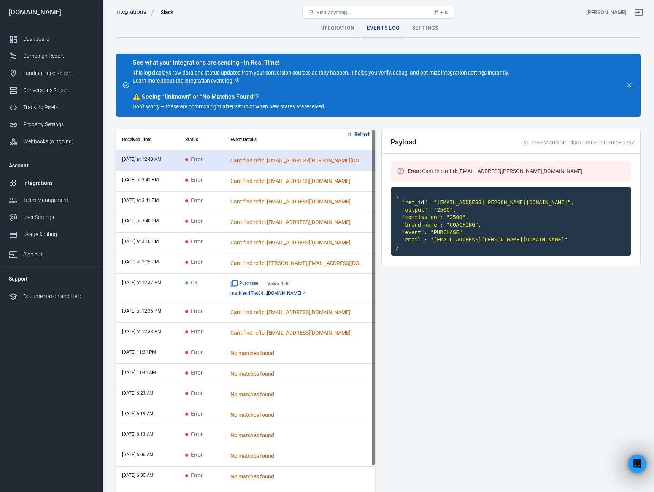
click at [167, 163] on td "today at 12:40 AM" at bounding box center [147, 161] width 63 height 21
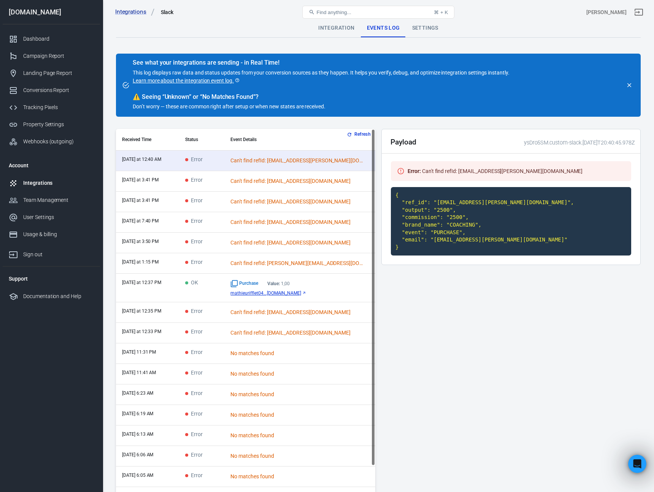
click at [633, 85] on button "close" at bounding box center [629, 85] width 11 height 11
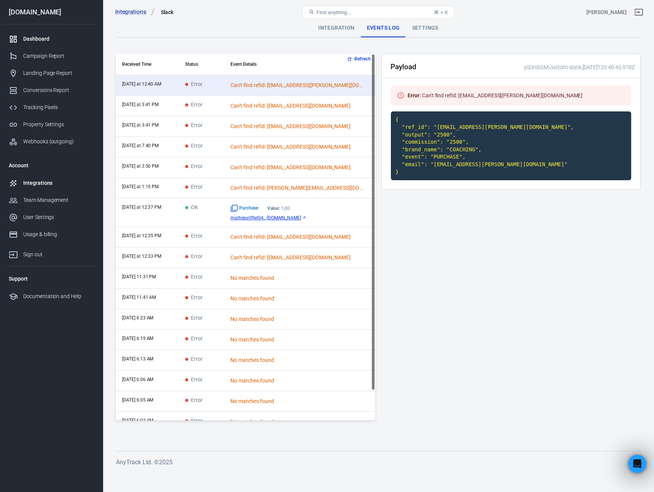
click at [37, 37] on div "Dashboard" at bounding box center [58, 39] width 71 height 8
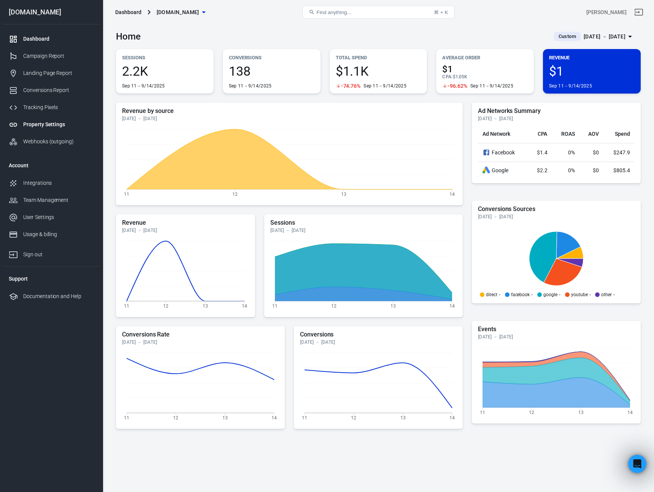
click at [41, 122] on div "Property Settings" at bounding box center [58, 125] width 71 height 8
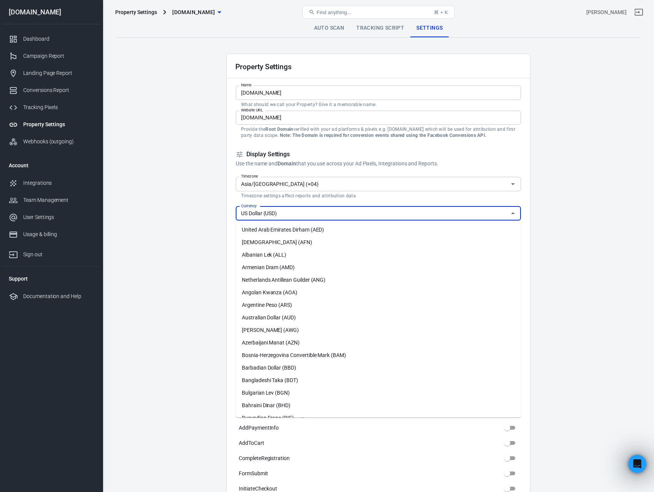
scroll to position [1701, 0]
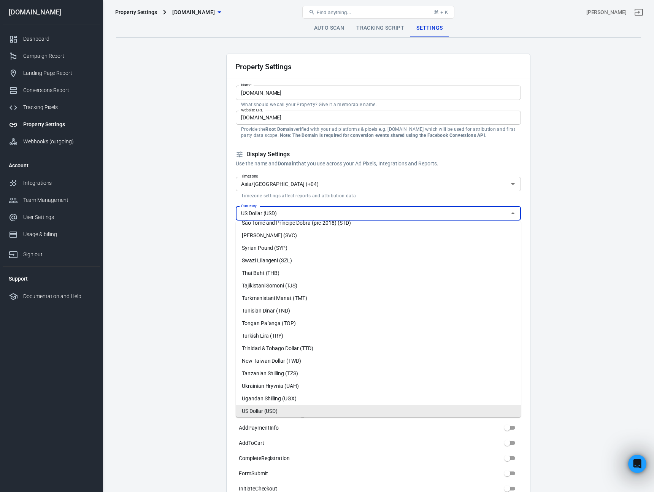
click at [270, 216] on input "US Dollar (USD)" at bounding box center [372, 214] width 268 height 10
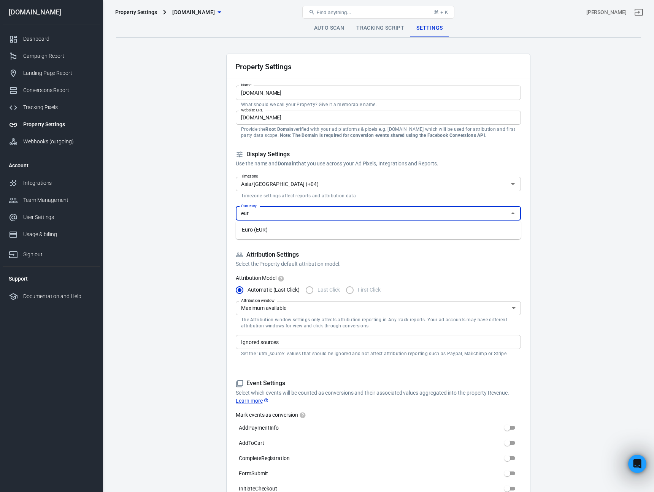
click at [264, 232] on li "Euro (EUR)" at bounding box center [378, 230] width 285 height 13
type input "Euro (EUR)"
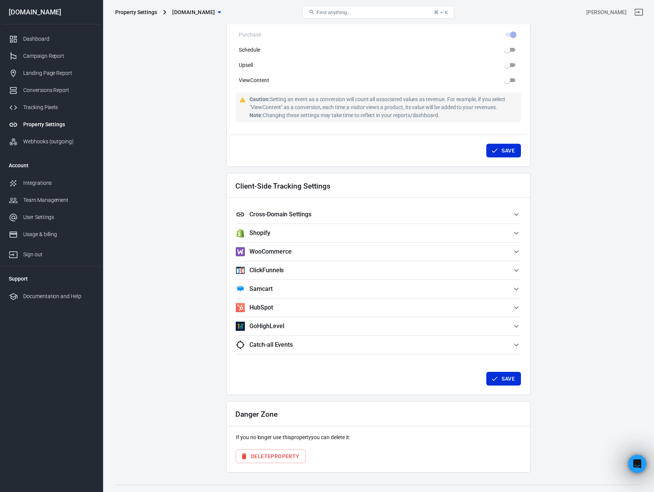
scroll to position [528, 0]
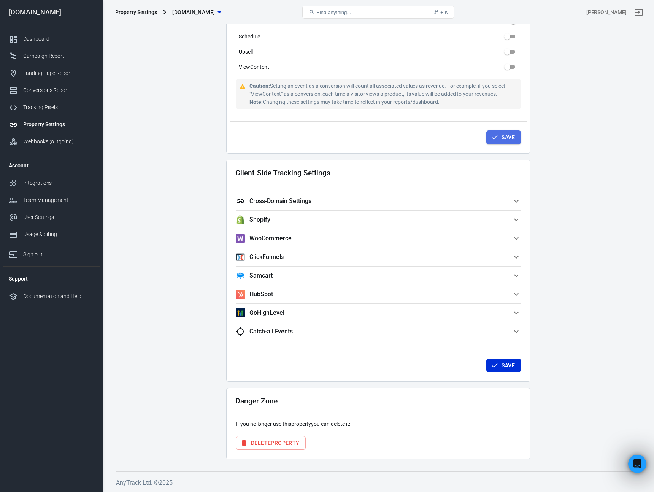
click at [506, 132] on button "Save" at bounding box center [503, 137] width 35 height 14
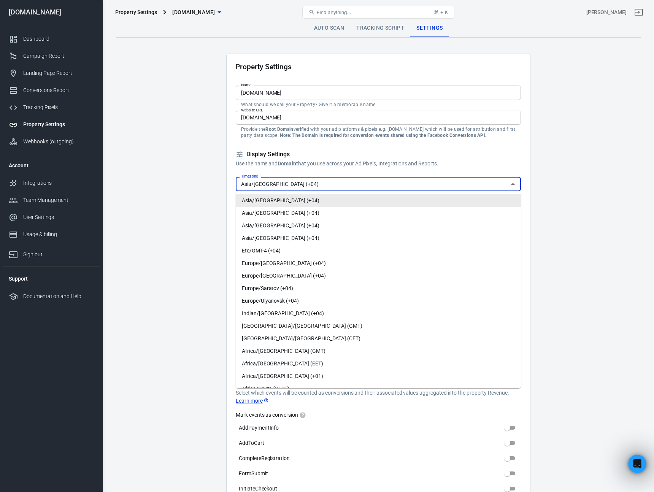
click at [295, 183] on input "Asia/Dubai (+04)" at bounding box center [372, 184] width 268 height 10
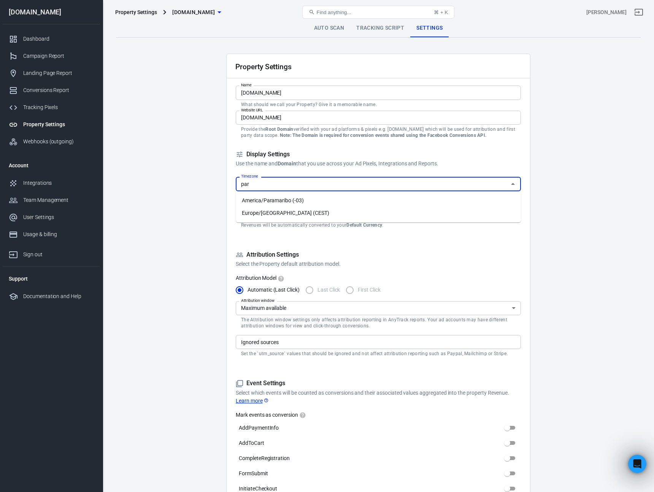
click at [290, 211] on li "Europe/Paris (CEST)" at bounding box center [378, 213] width 285 height 13
type input "Europe/Paris (CEST)"
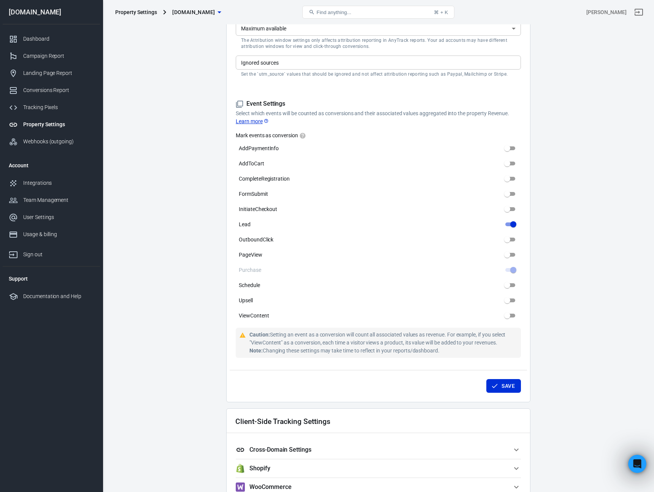
scroll to position [528, 0]
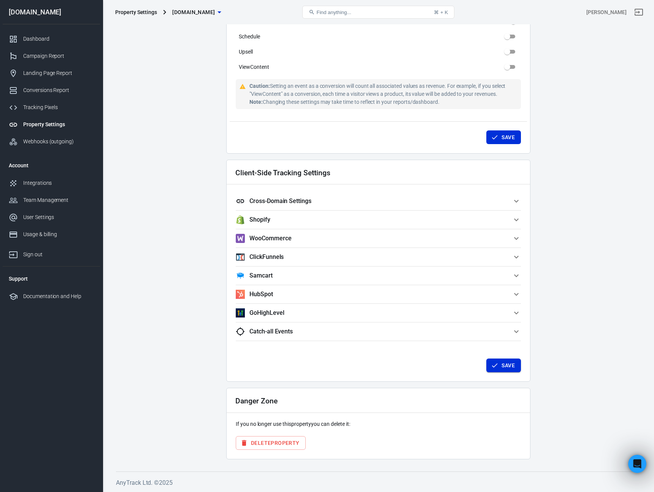
click at [506, 367] on button "Save" at bounding box center [503, 366] width 35 height 14
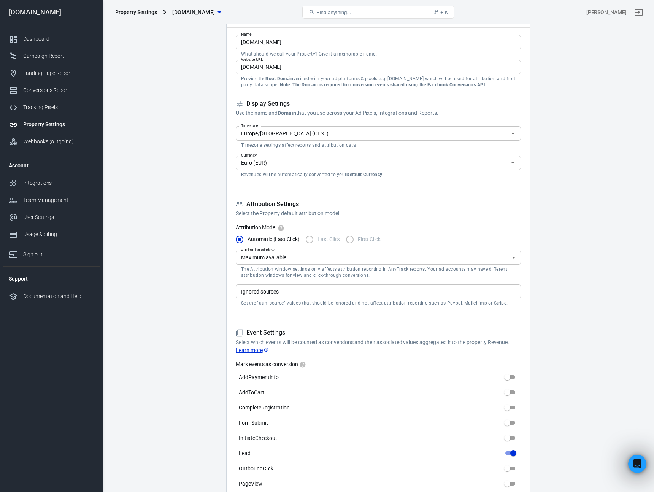
scroll to position [0, 0]
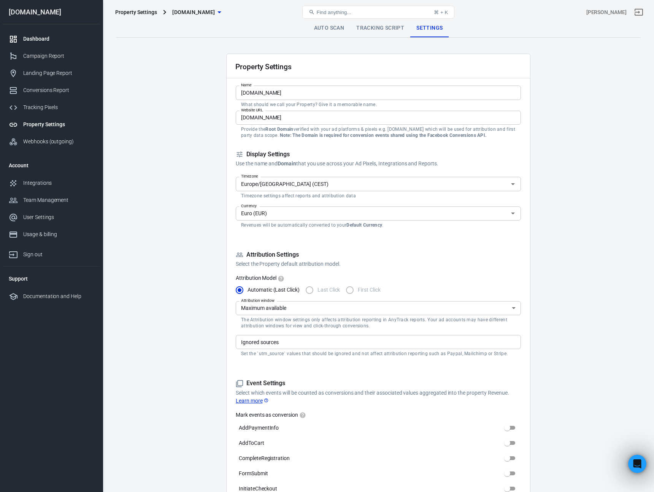
click at [53, 45] on link "Dashboard" at bounding box center [51, 38] width 97 height 17
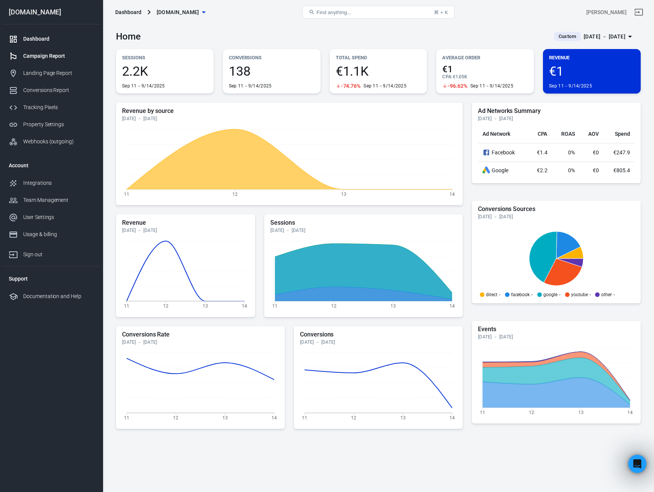
click at [42, 57] on div "Campaign Report" at bounding box center [58, 56] width 71 height 8
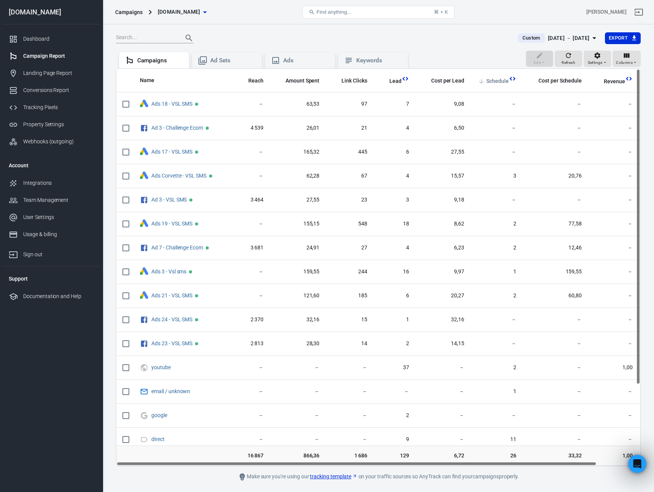
click at [497, 84] on span "Schedule" at bounding box center [497, 82] width 22 height 8
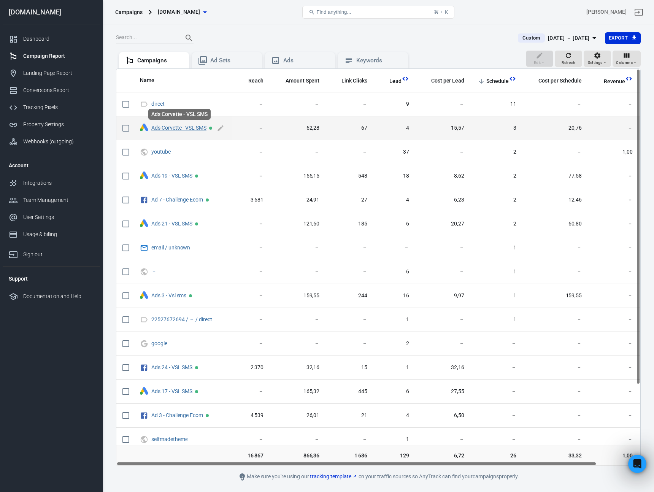
click at [167, 130] on link "Ads Corvette - VSL SMS" at bounding box center [178, 128] width 55 height 6
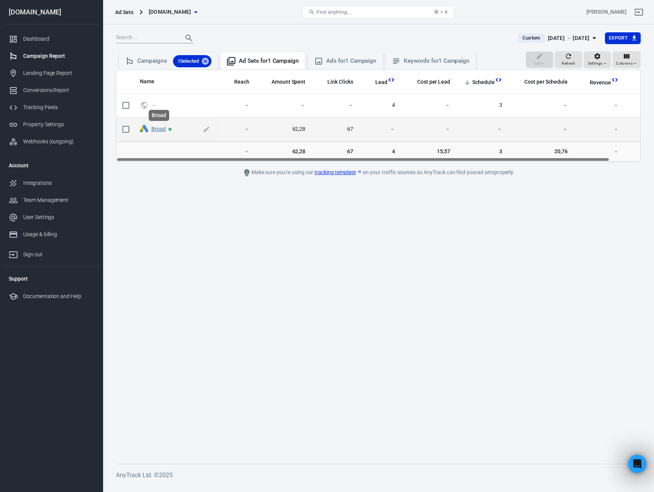
click at [157, 130] on link "Broad" at bounding box center [158, 129] width 14 height 6
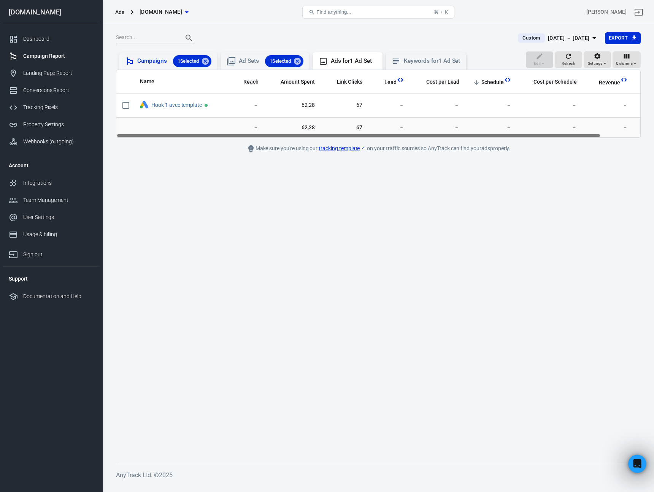
click at [149, 62] on div "Campaigns 1 Selected" at bounding box center [174, 61] width 74 height 12
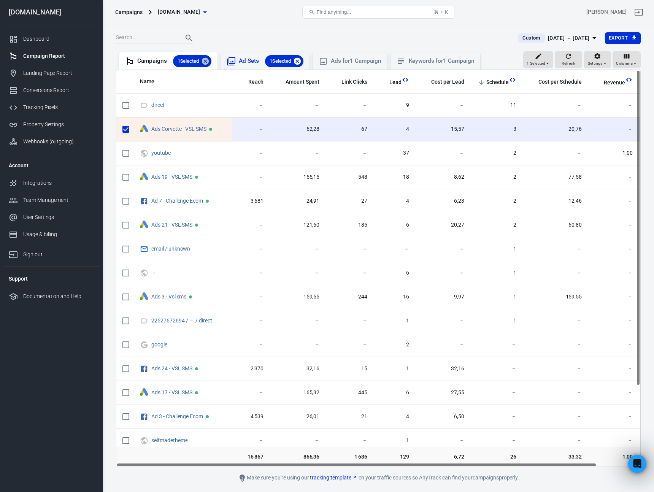
click at [301, 60] on icon at bounding box center [297, 60] width 7 height 7
click at [207, 60] on icon at bounding box center [205, 61] width 8 height 8
checkbox input "false"
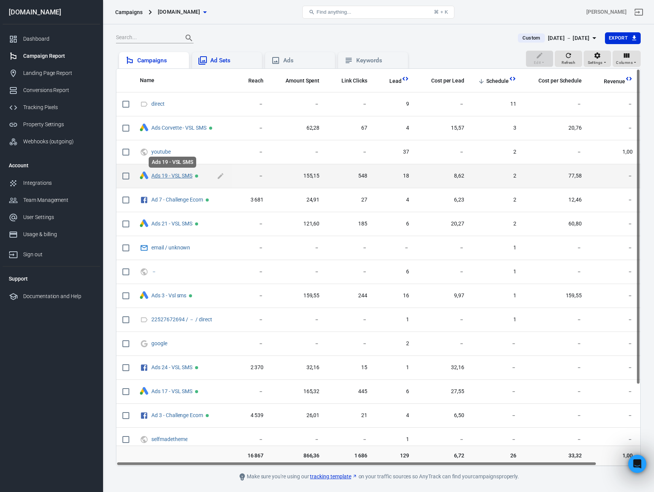
click at [163, 177] on link "Ads 19 - VSL SMS" at bounding box center [171, 176] width 41 height 6
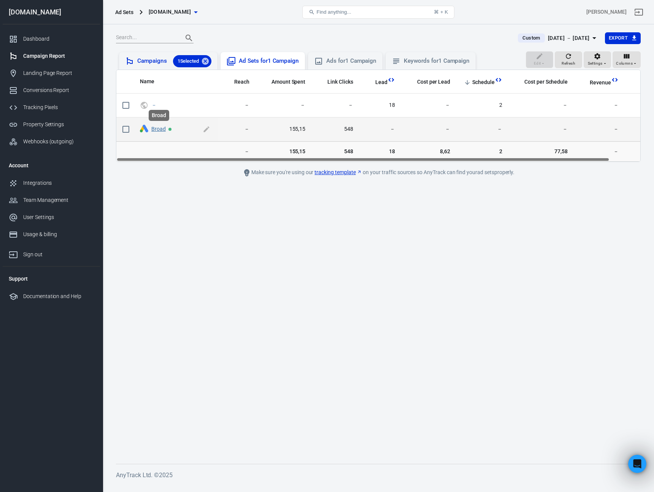
click at [156, 127] on link "Broad" at bounding box center [158, 129] width 14 height 6
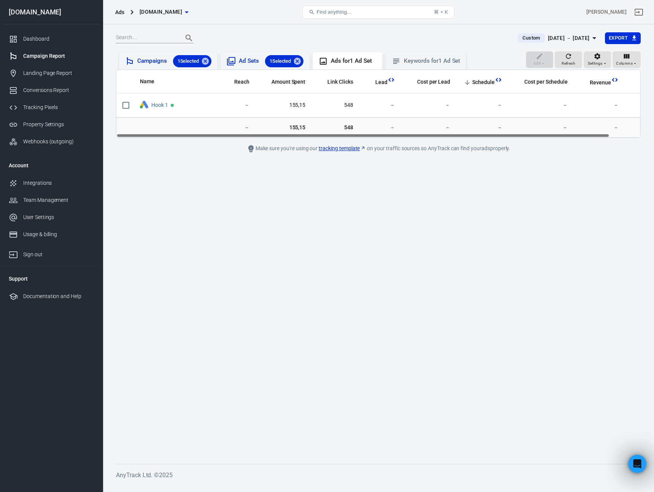
click at [148, 61] on div "Campaigns 1 Selected" at bounding box center [174, 61] width 74 height 12
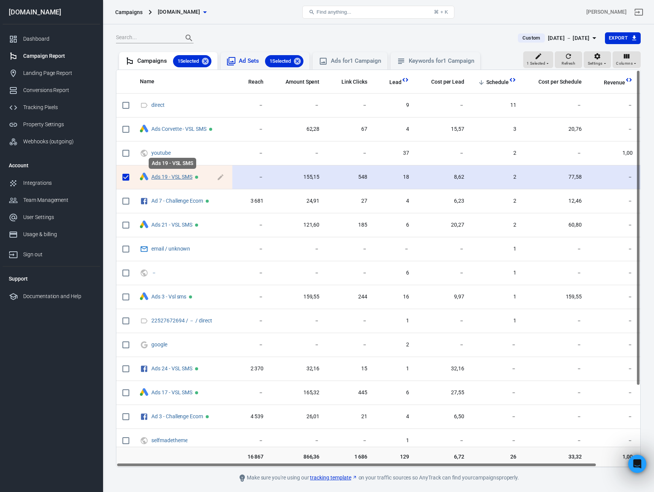
click at [171, 176] on link "Ads 19 - VSL SMS" at bounding box center [171, 177] width 41 height 6
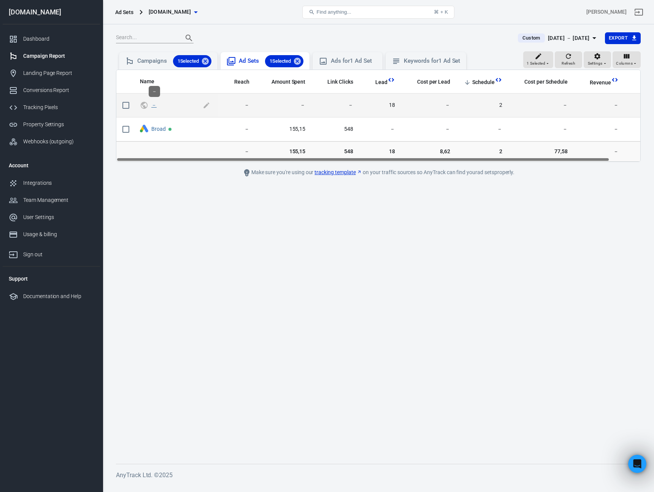
click at [153, 105] on link "－" at bounding box center [153, 105] width 5 height 6
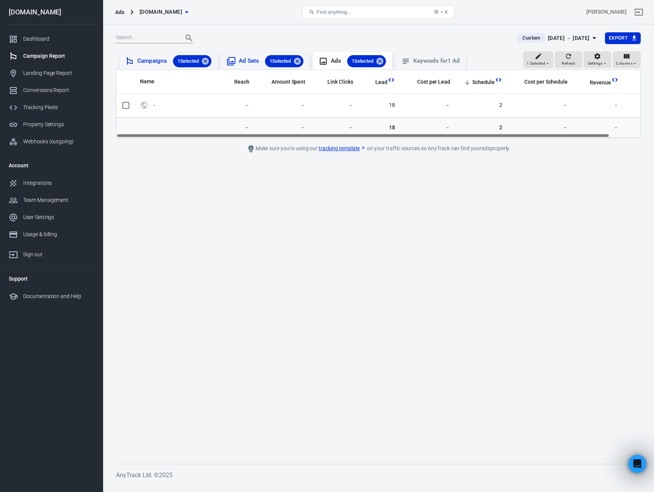
click at [143, 62] on div "Campaigns 1 Selected" at bounding box center [174, 61] width 74 height 12
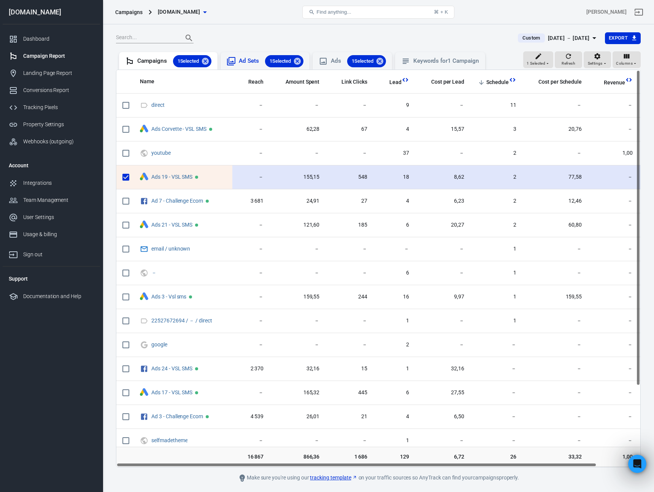
click at [125, 177] on input "scrollable content" at bounding box center [126, 177] width 16 height 16
checkbox input "false"
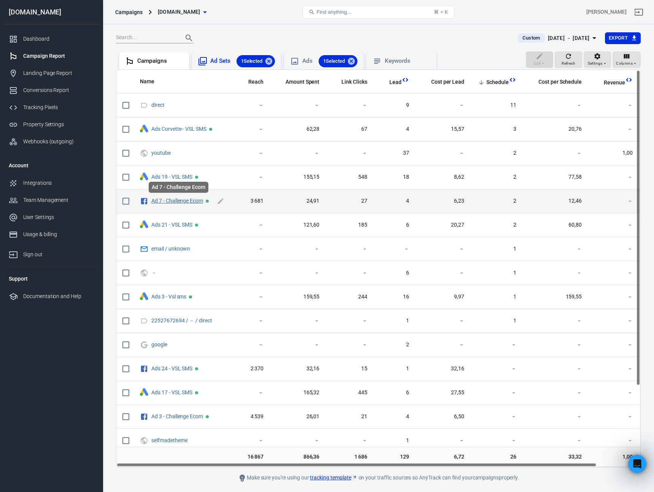
click at [173, 200] on link "Ad 7 - Challenge Ecom" at bounding box center [177, 201] width 52 height 6
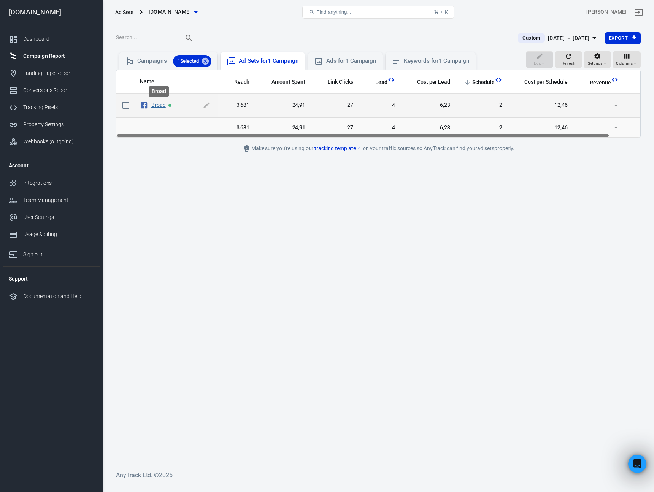
click at [156, 105] on link "Broad" at bounding box center [158, 105] width 14 height 6
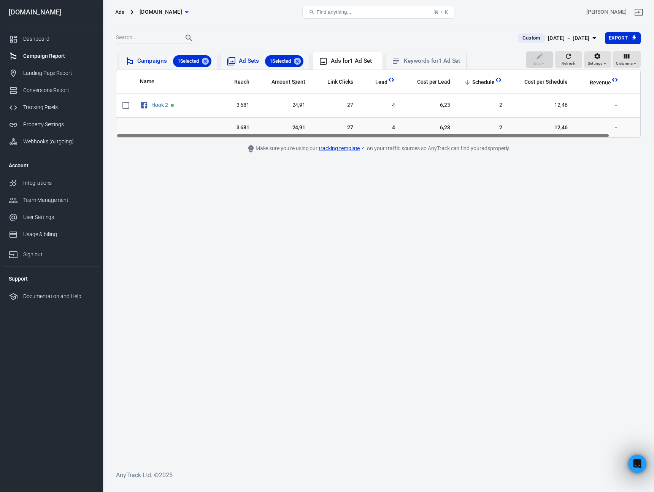
click at [156, 60] on div "Campaigns 1 Selected" at bounding box center [174, 61] width 74 height 12
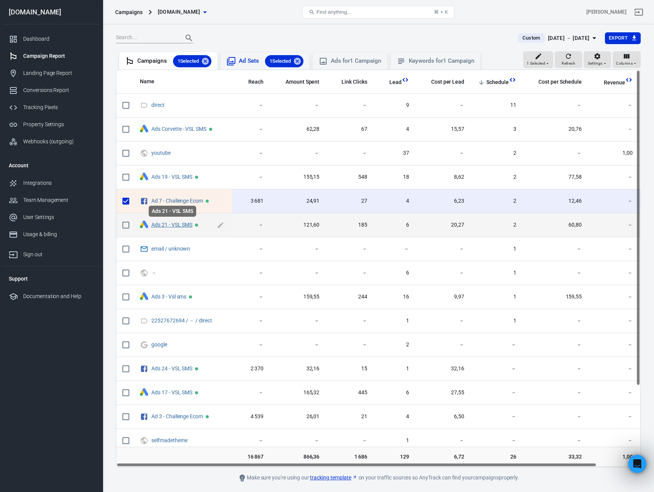
click at [175, 226] on link "Ads 21 - VSL SMS" at bounding box center [171, 225] width 41 height 6
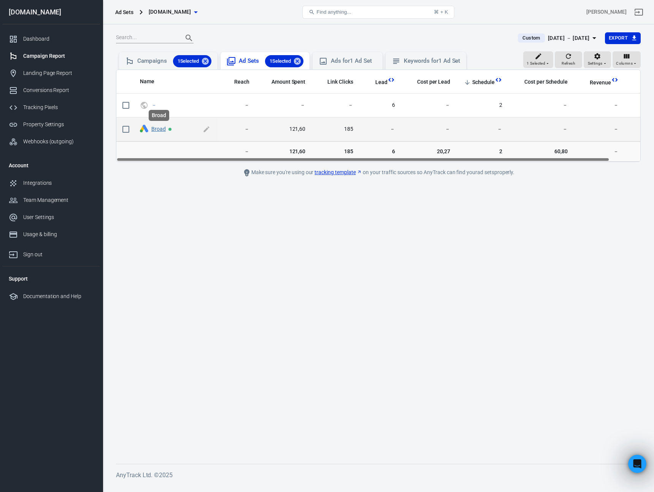
click at [157, 127] on link "Broad" at bounding box center [158, 129] width 14 height 6
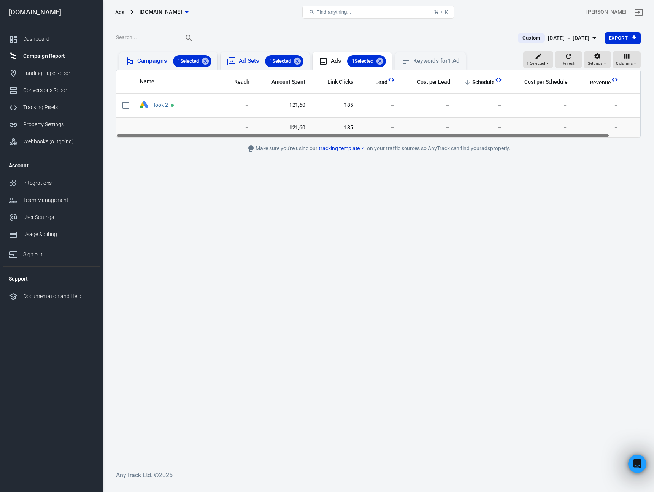
click at [156, 62] on div "Campaigns 1 Selected" at bounding box center [174, 61] width 74 height 12
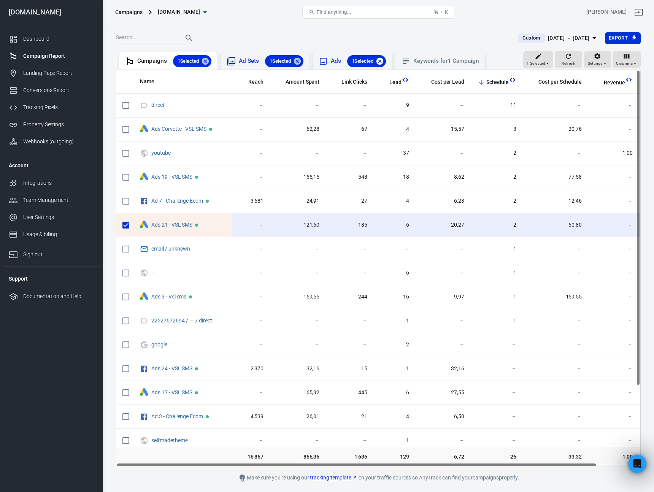
click at [383, 60] on icon at bounding box center [379, 60] width 7 height 7
click at [301, 61] on icon at bounding box center [297, 60] width 7 height 7
click at [40, 42] on div "Dashboard" at bounding box center [58, 39] width 71 height 8
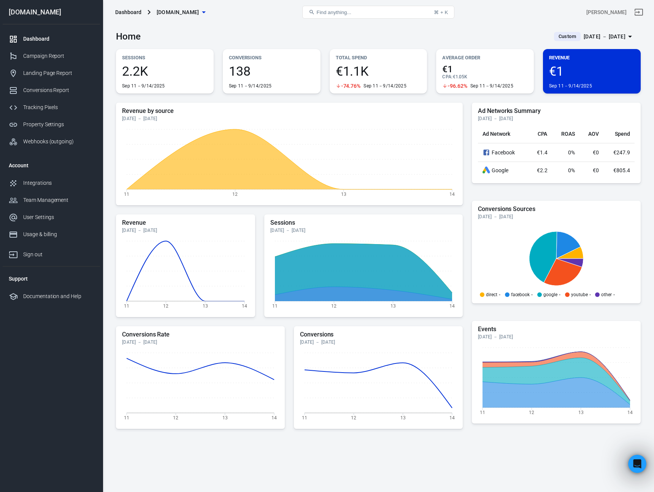
scroll to position [1278, 0]
